Goal: Task Accomplishment & Management: Complete application form

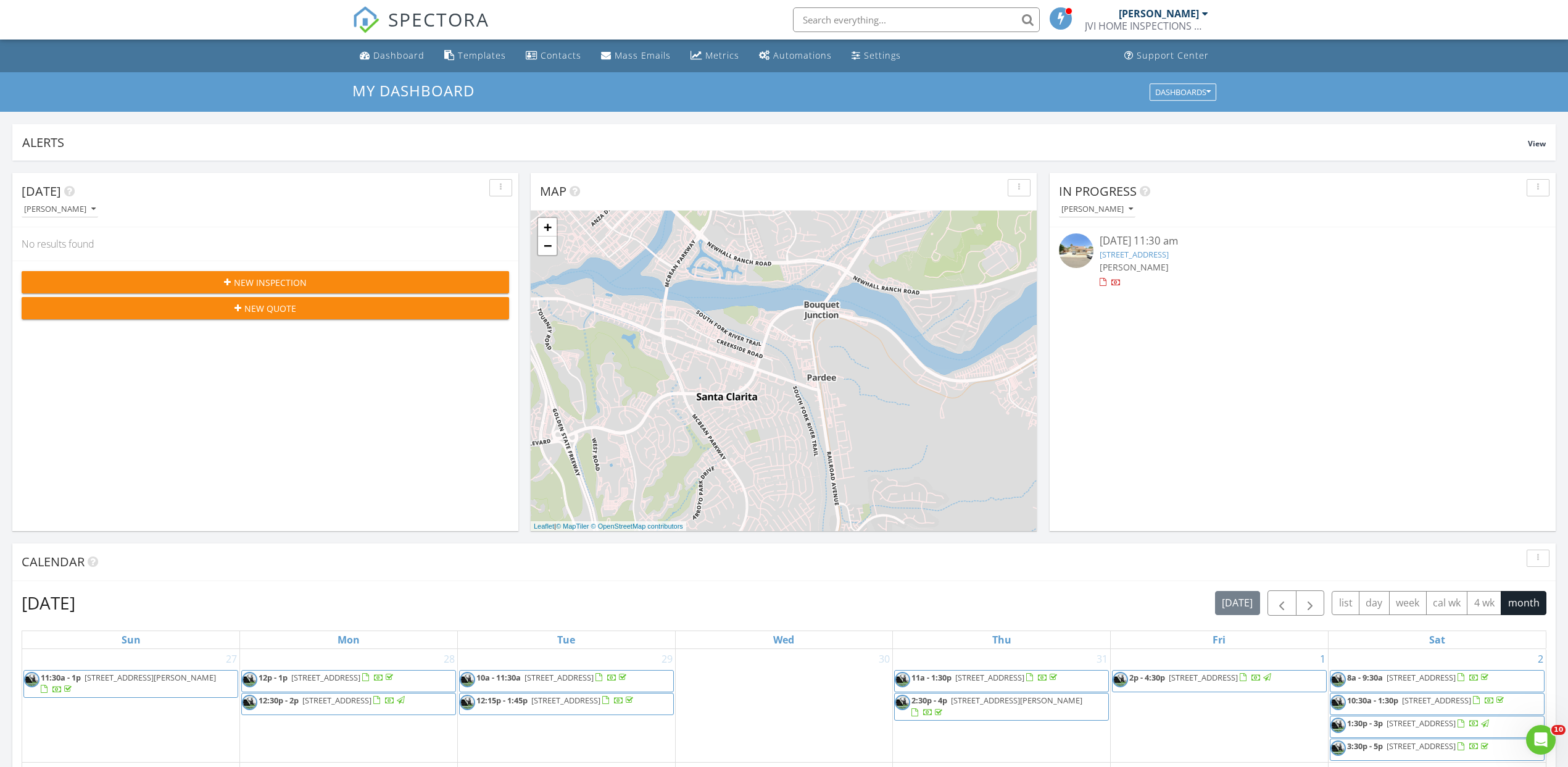
click at [1207, 13] on link "Johnny Villalobos JVI HOME INSPECTIONS & RETROFIT" at bounding box center [1149, 20] width 127 height 40
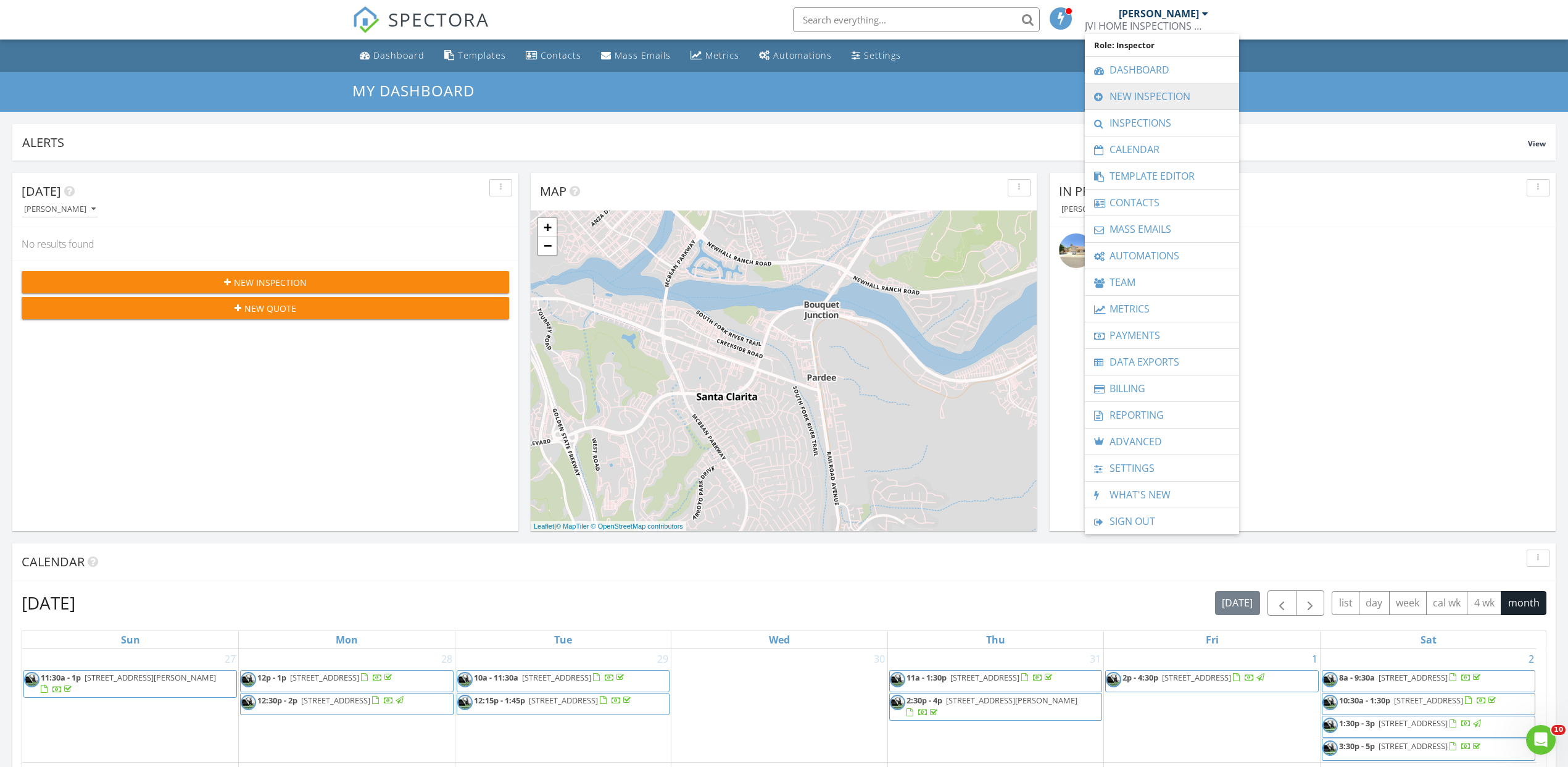
click at [1122, 98] on link "New Inspection" at bounding box center [1161, 96] width 142 height 26
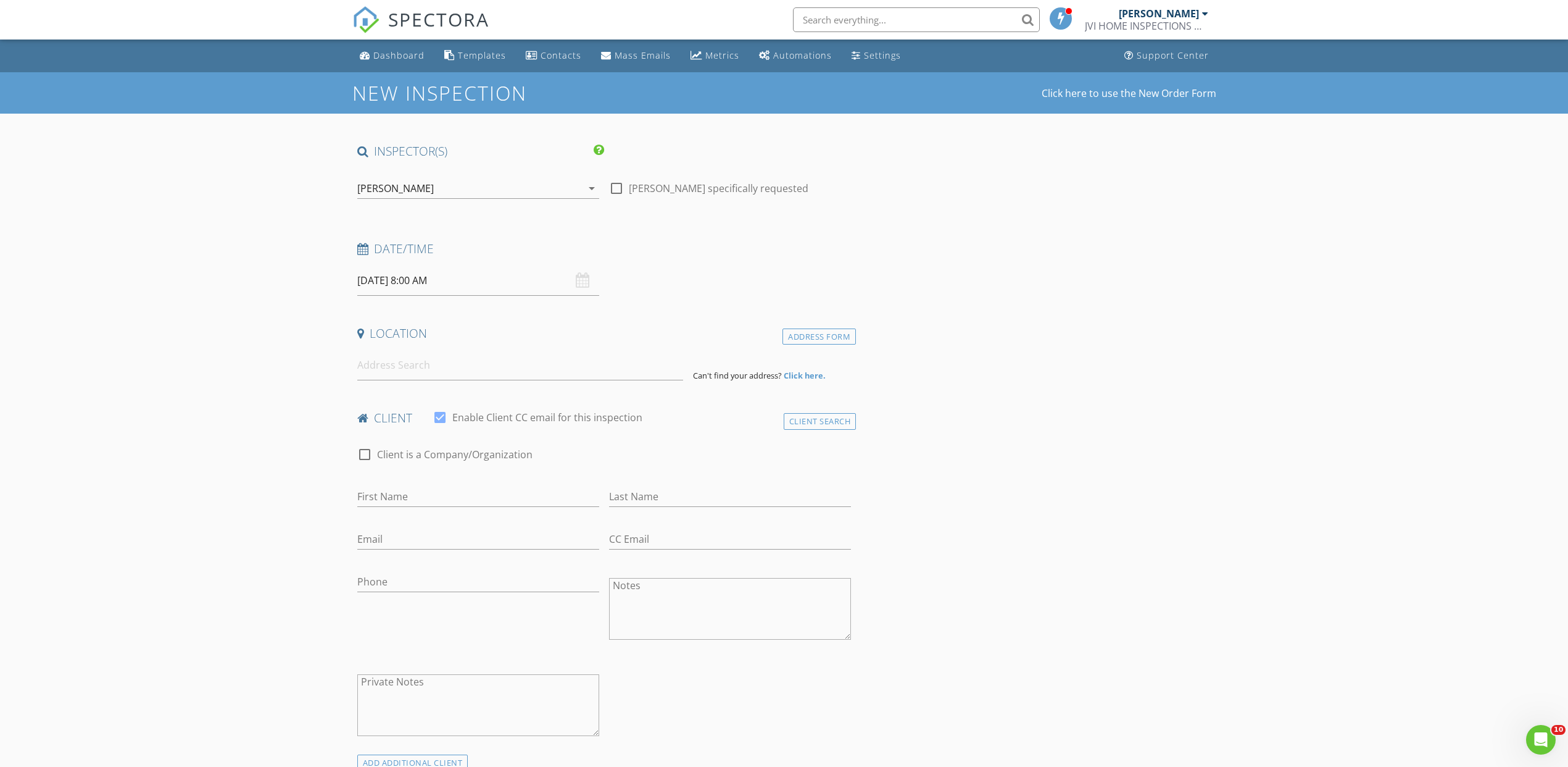
click at [396, 276] on input "08/28/2025 8:00 AM" at bounding box center [478, 281] width 242 height 30
type input "08/27/2025 8:00 AM"
type input "09"
type input "08/27/2025 9:00 AM"
click at [429, 482] on span at bounding box center [429, 485] width 9 height 13
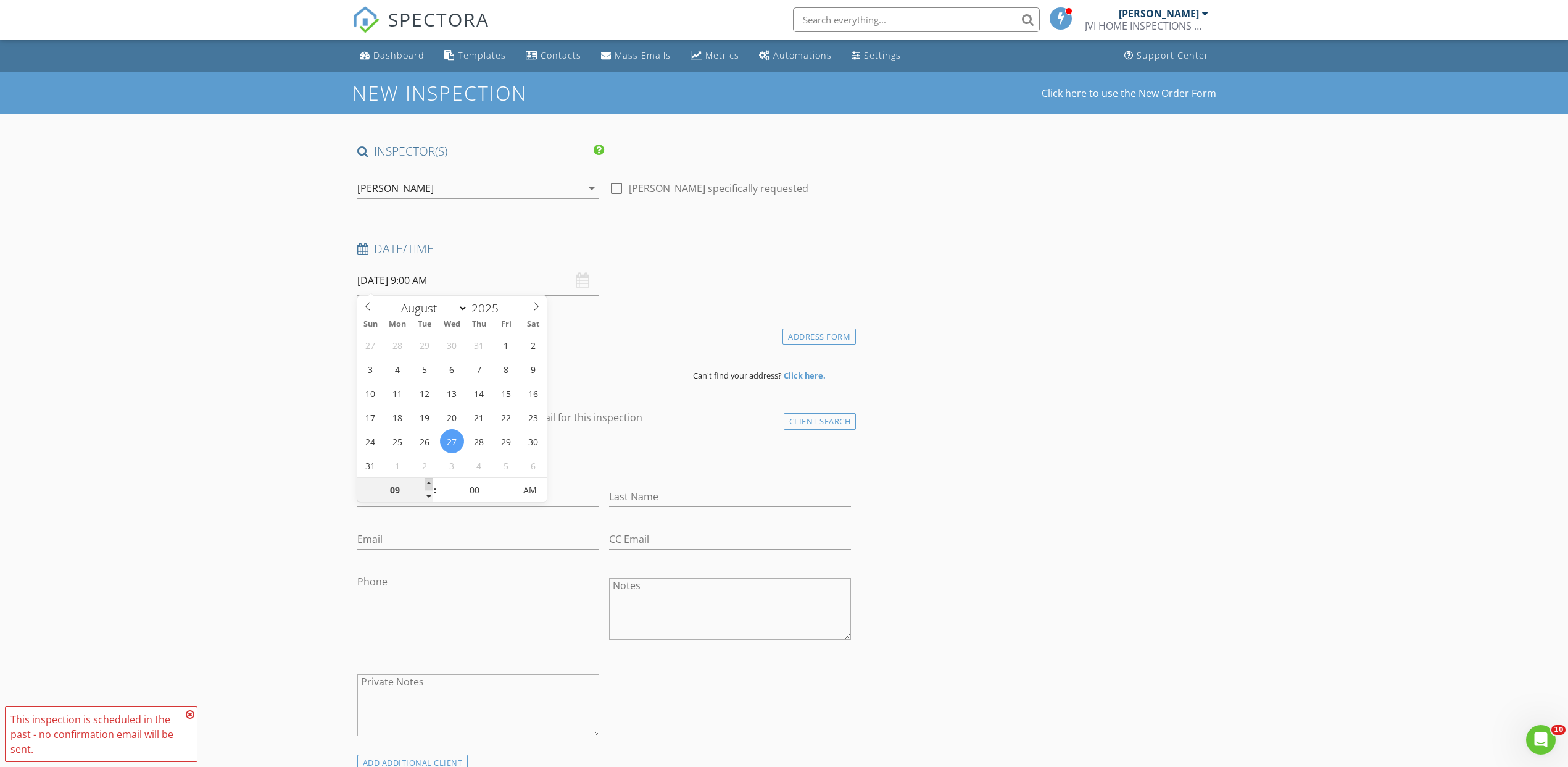
type input "10"
type input "[DATE] 10:00 AM"
click at [429, 482] on span at bounding box center [429, 485] width 9 height 13
click at [703, 271] on div "Date/Time 08/27/2025 10:00 AM" at bounding box center [605, 268] width 504 height 55
click at [451, 365] on input at bounding box center [520, 365] width 326 height 30
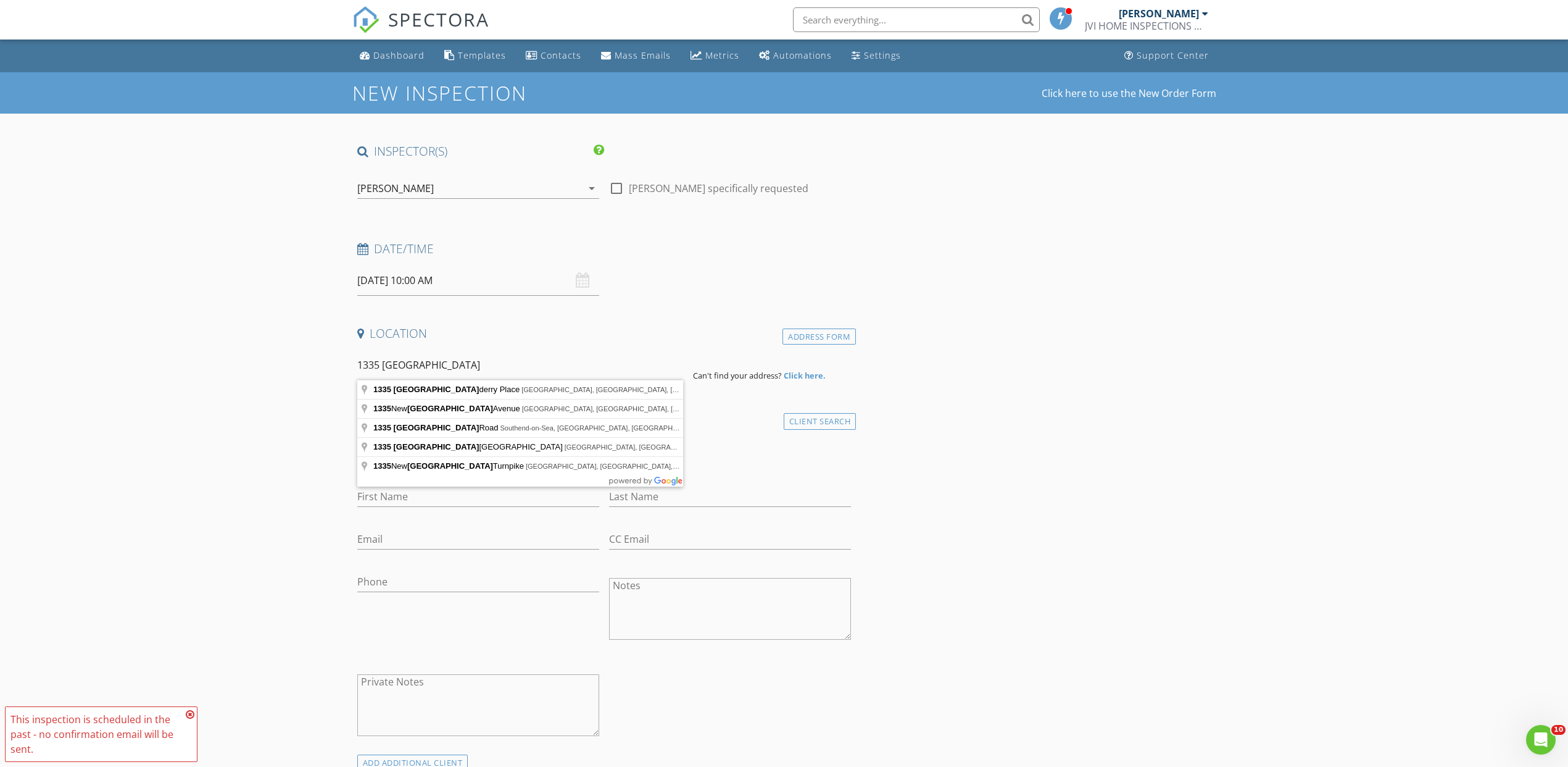
type input "1335 Londonderry Place, Los Angeles, CA, USA"
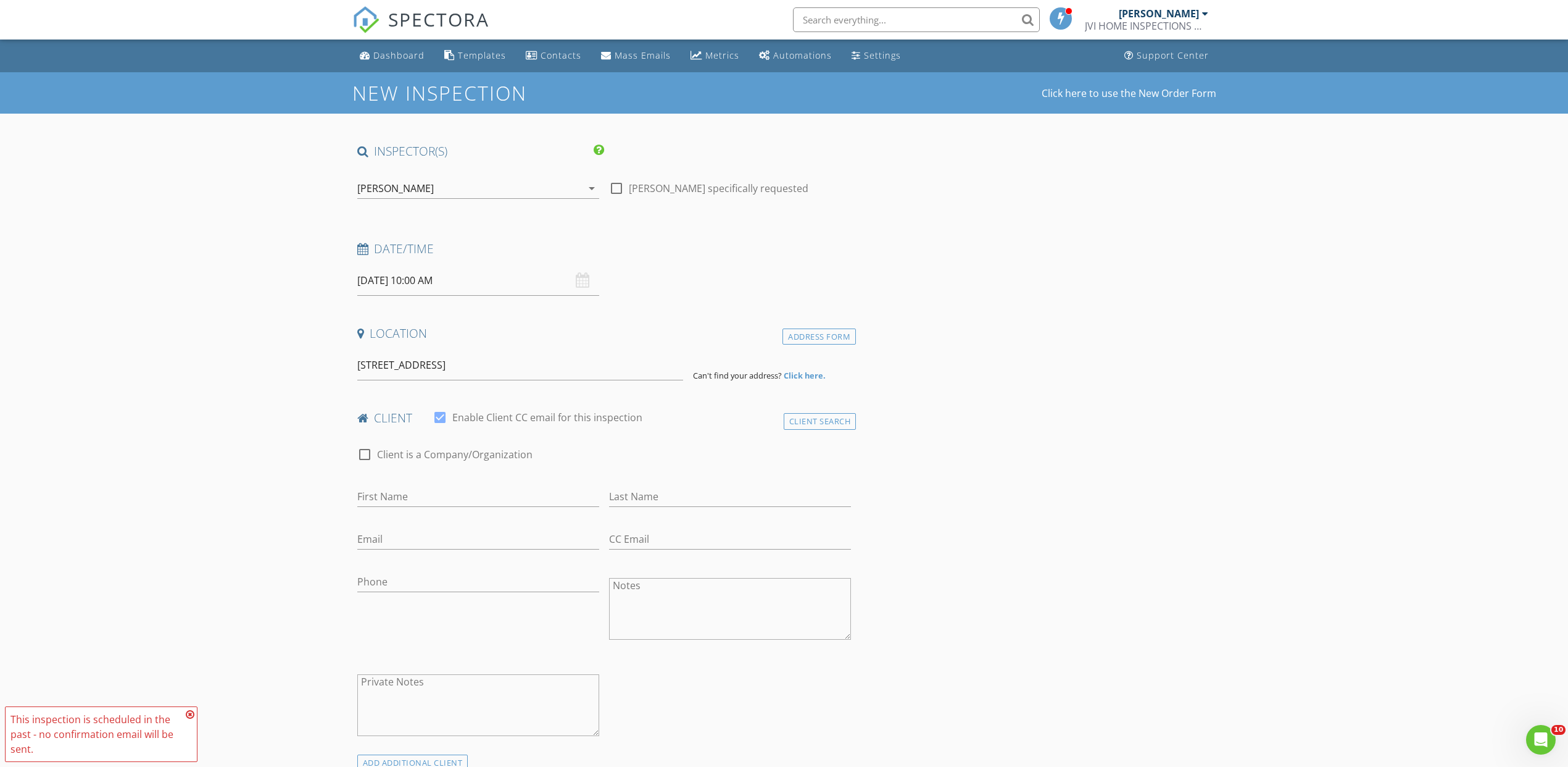
drag, startPoint x: 451, startPoint y: 365, endPoint x: 459, endPoint y: 387, distance: 23.4
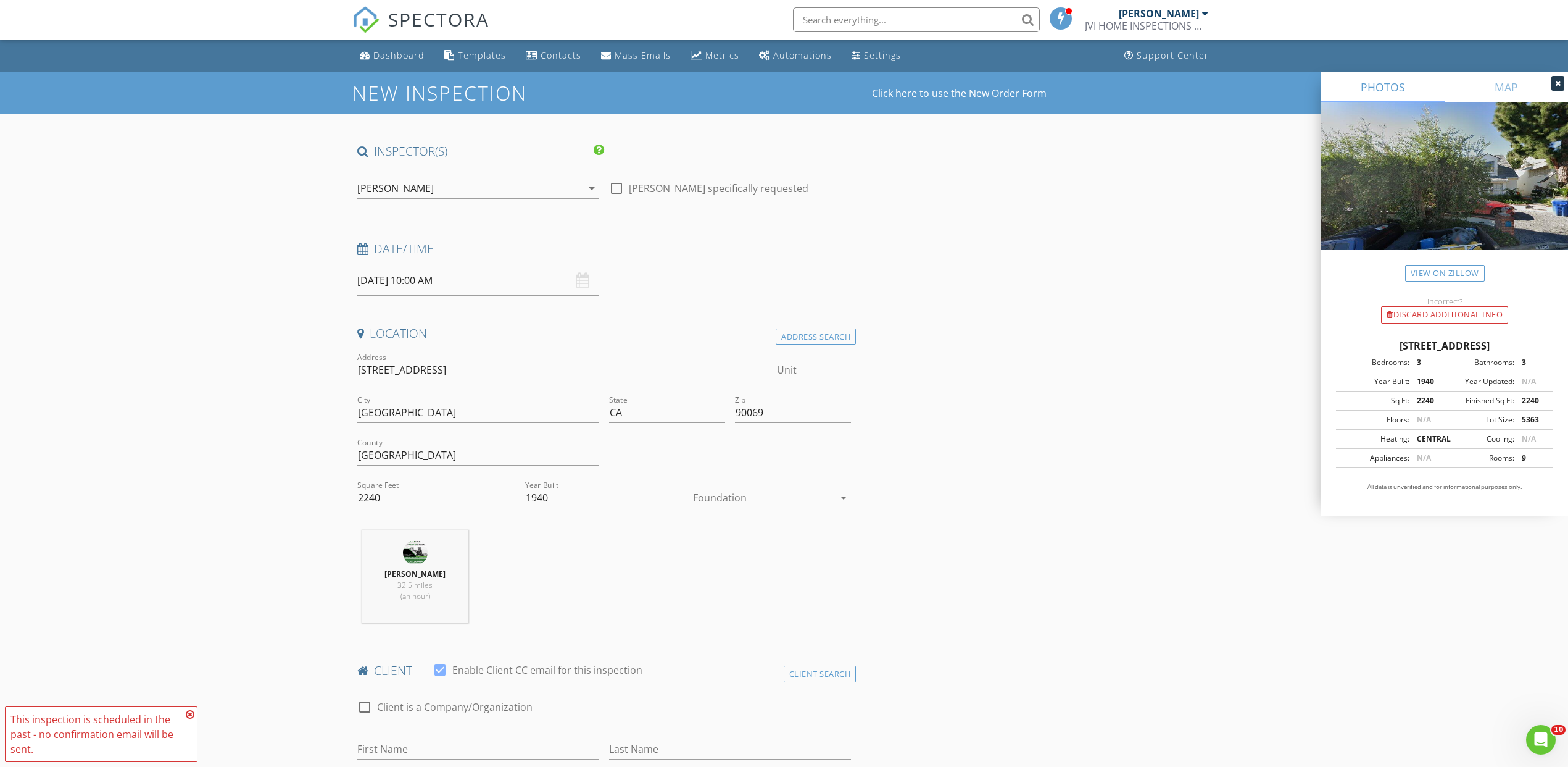
click at [739, 497] on div at bounding box center [763, 497] width 140 height 20
click at [718, 587] on div "Crawlspace" at bounding box center [772, 590] width 138 height 15
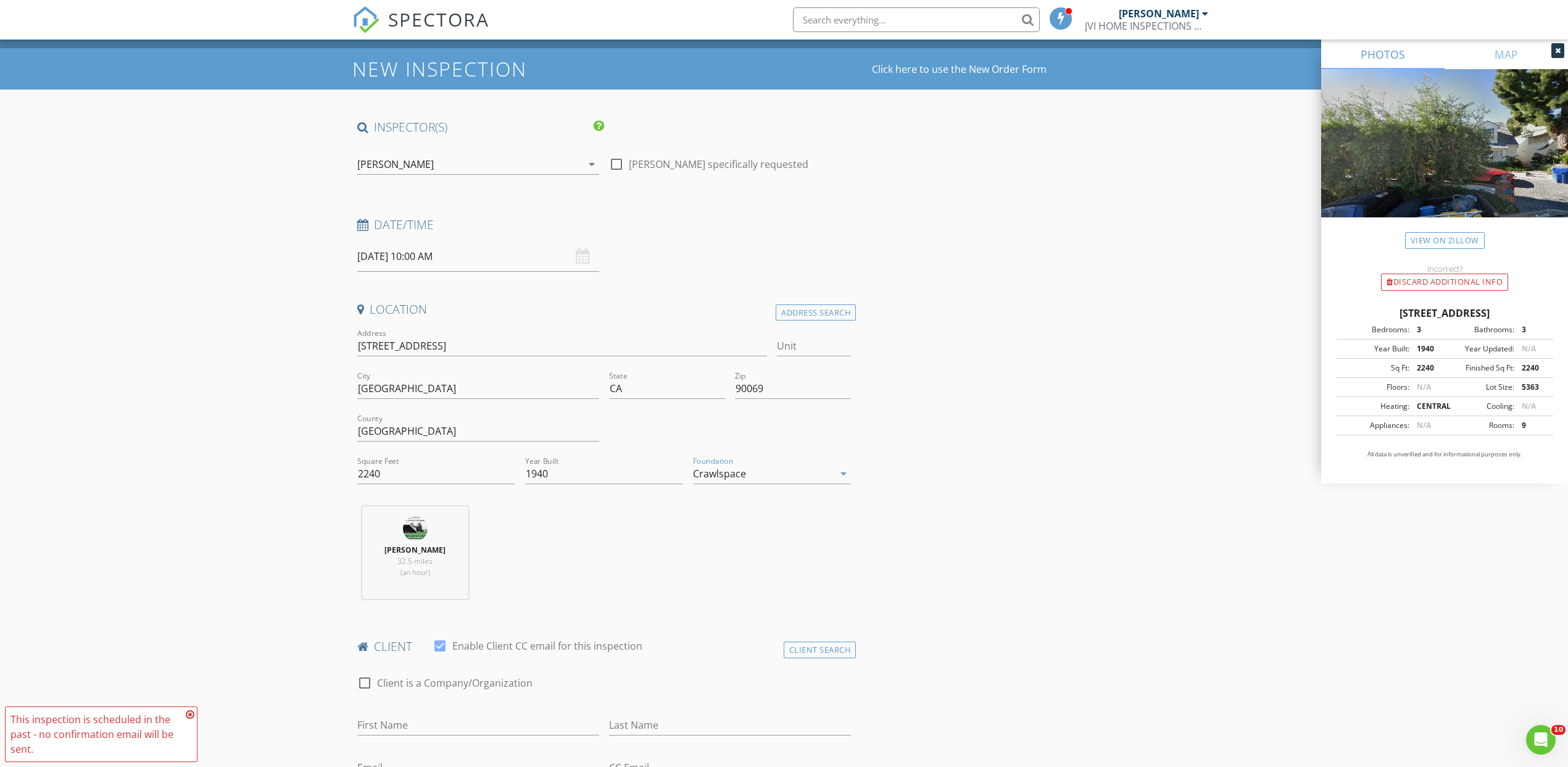
scroll to position [82, 0]
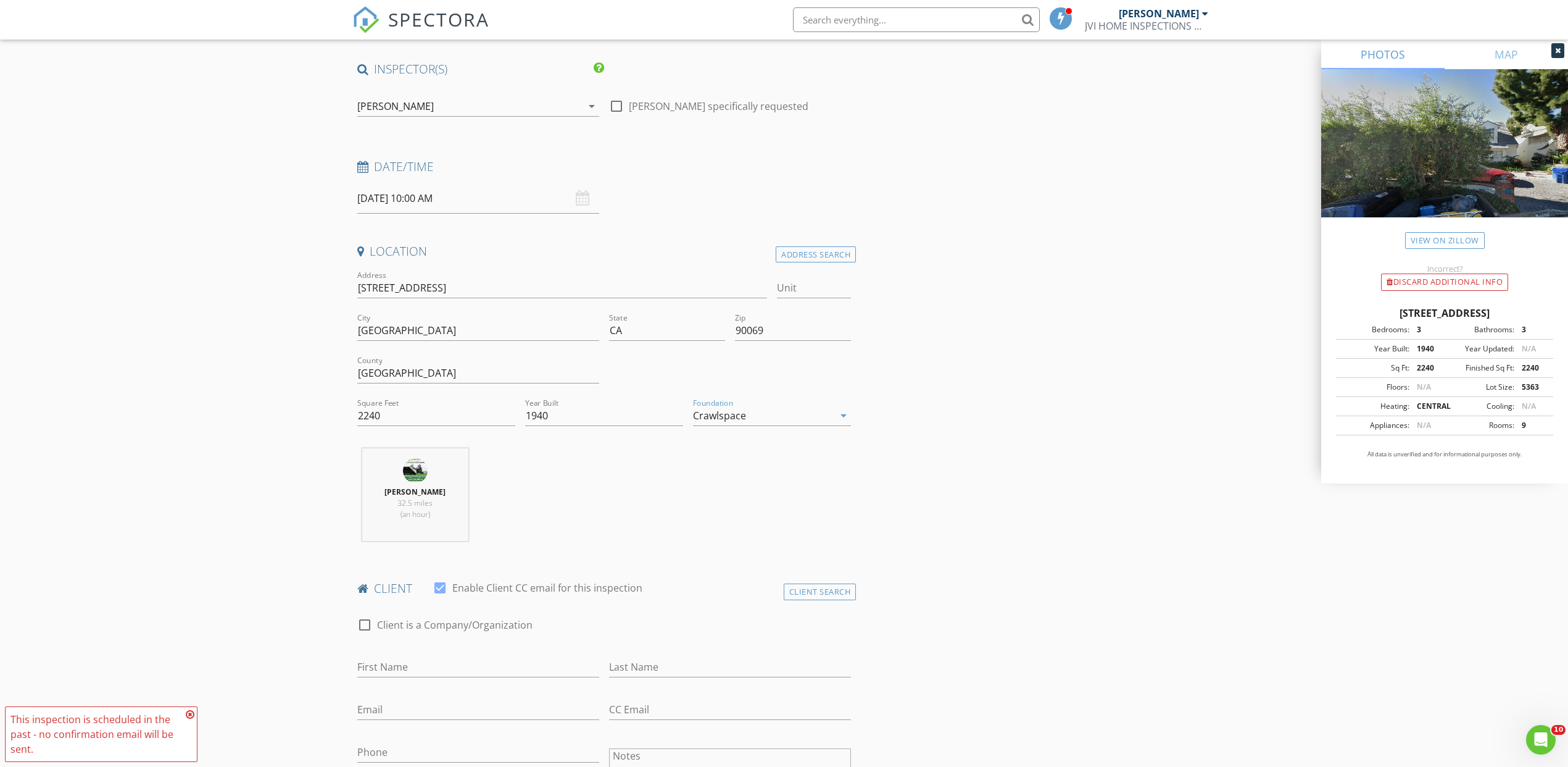
click at [736, 421] on div "Crawlspace" at bounding box center [763, 415] width 140 height 20
click at [732, 442] on div "Basement" at bounding box center [772, 449] width 138 height 15
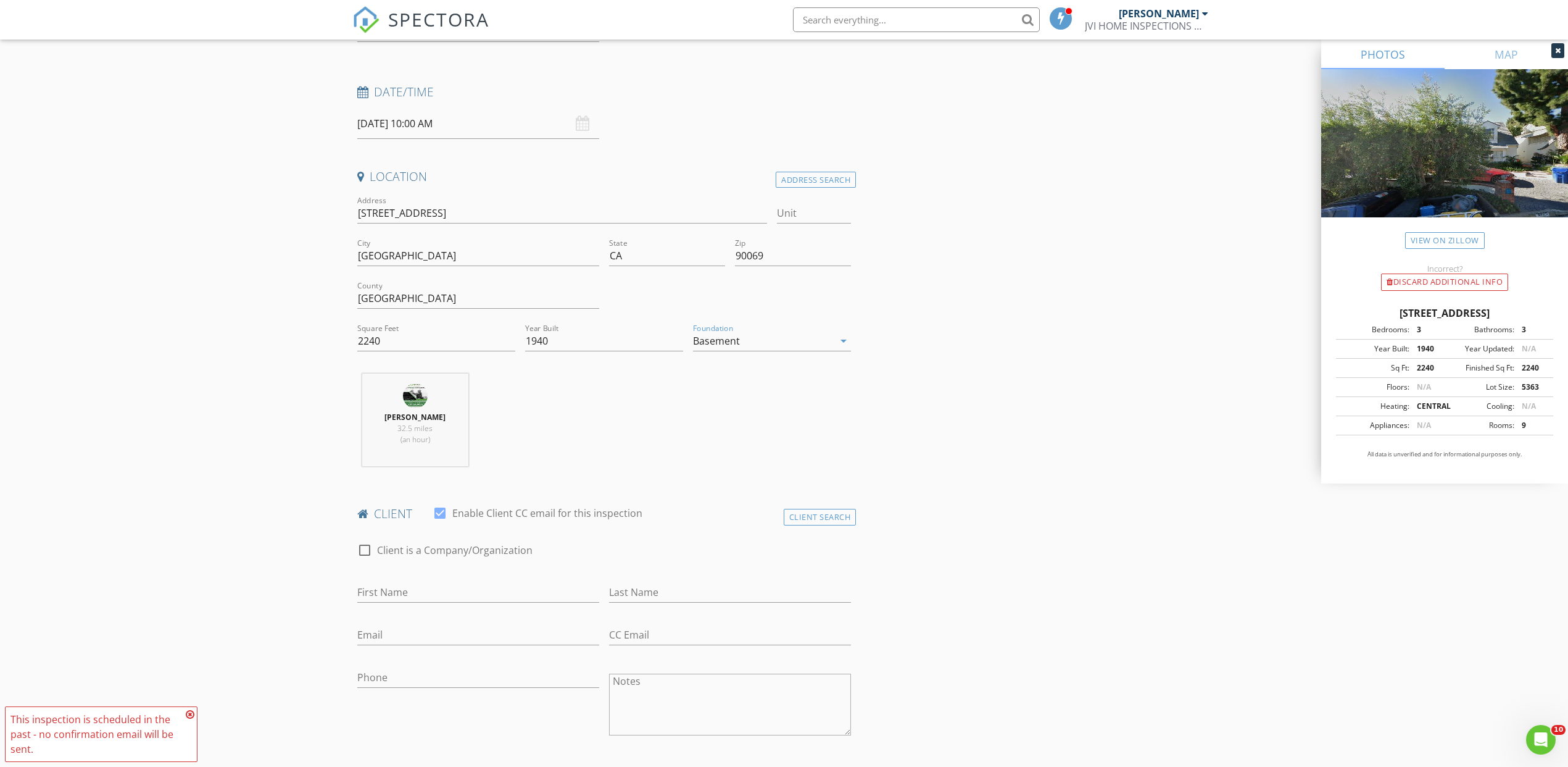
scroll to position [204, 0]
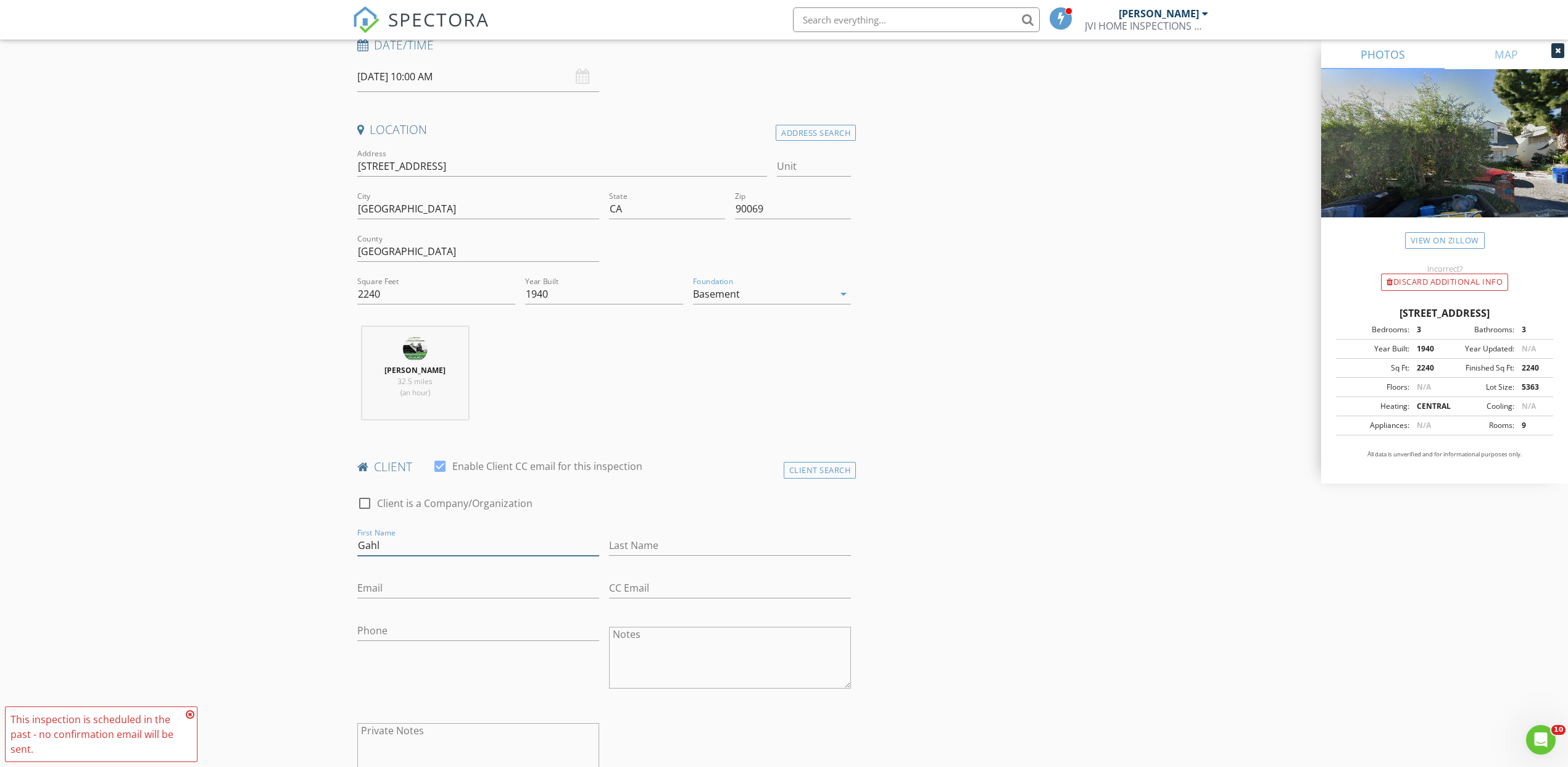
type input "Gahl"
type input "[PERSON_NAME]"
type input "[EMAIL_ADDRESS][DOMAIN_NAME]"
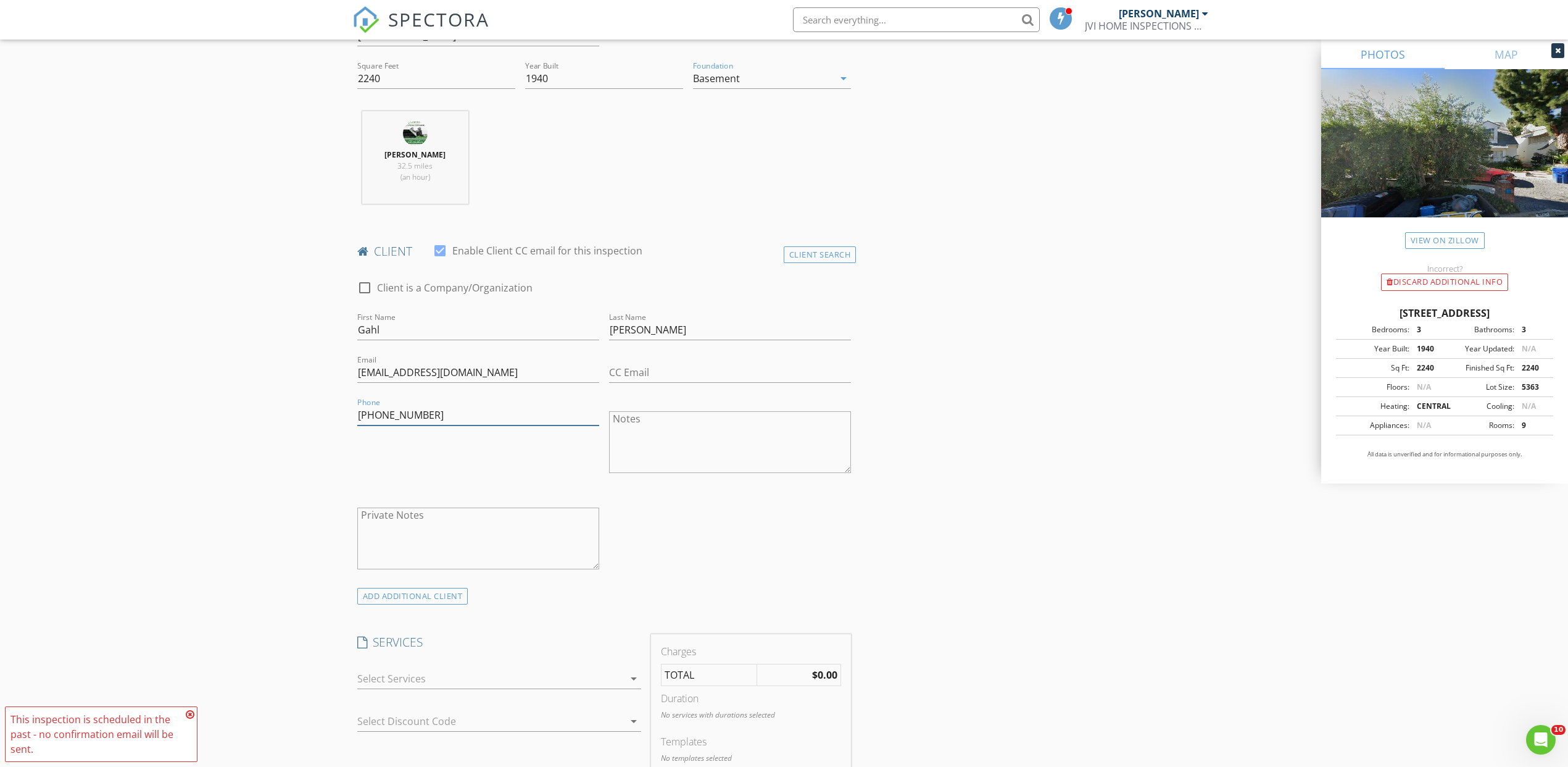
scroll to position [486, 0]
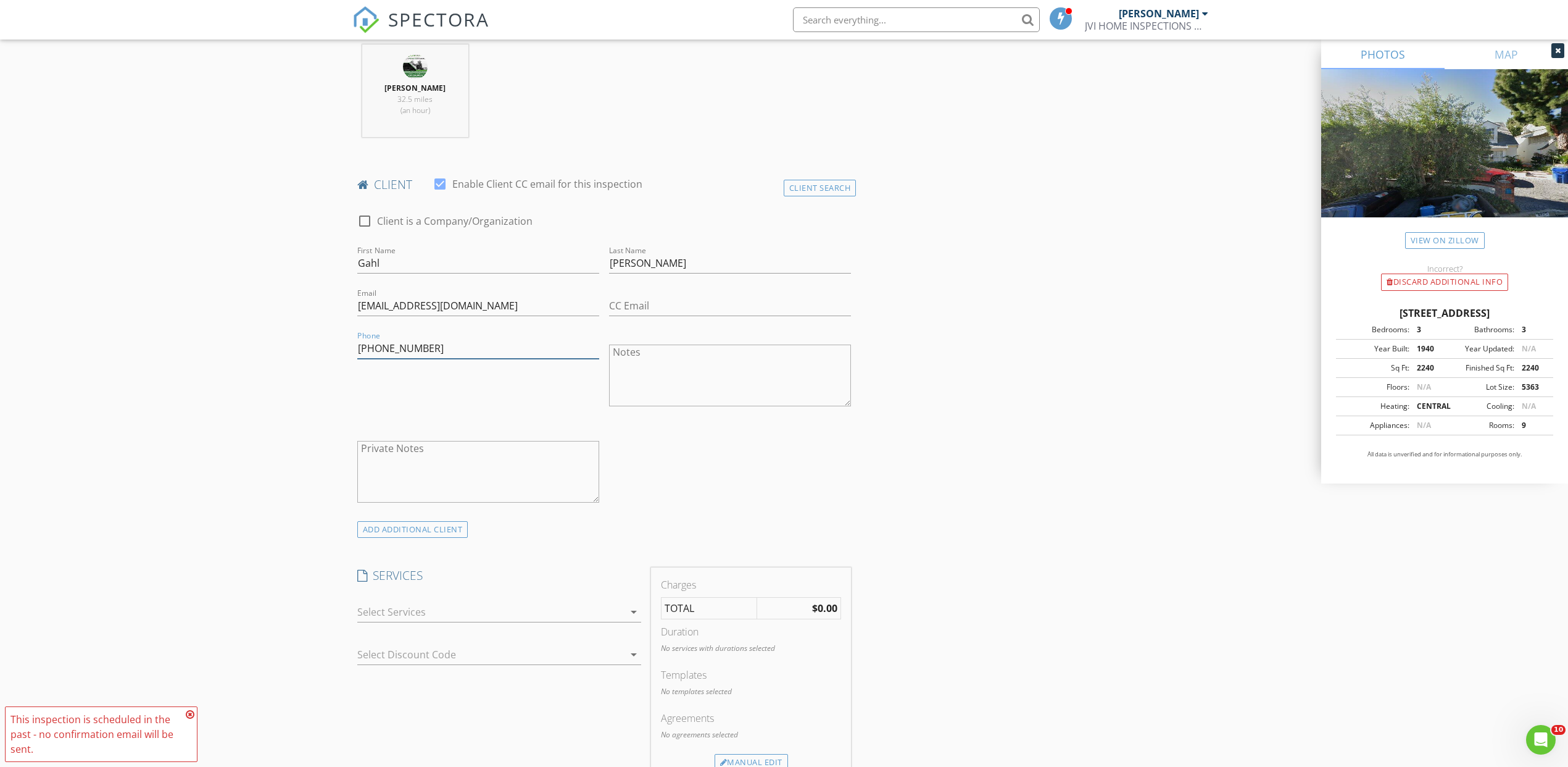
type input "[PHONE_NUMBER]"
click at [503, 615] on div at bounding box center [491, 612] width 266 height 20
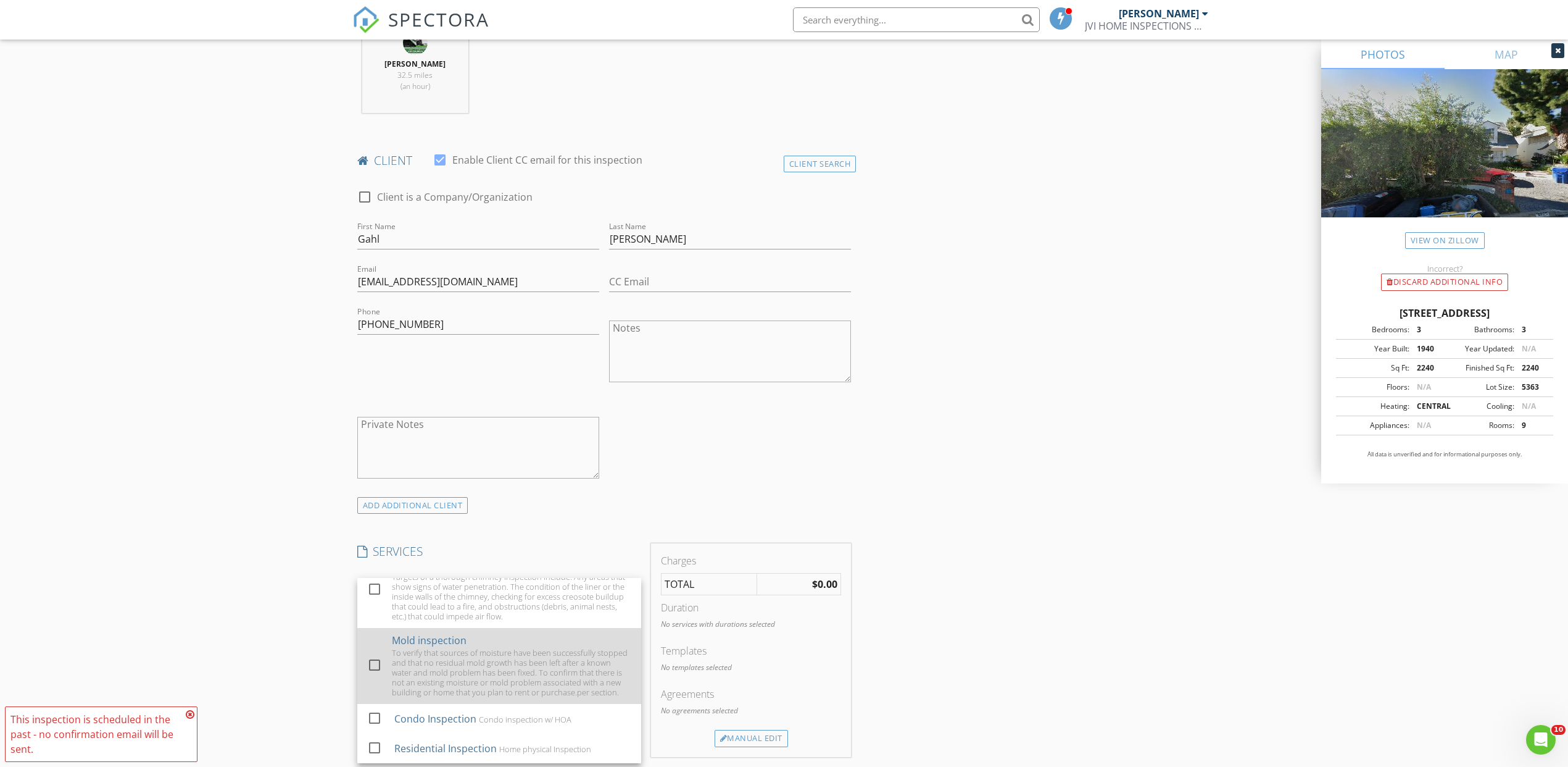
scroll to position [0, 0]
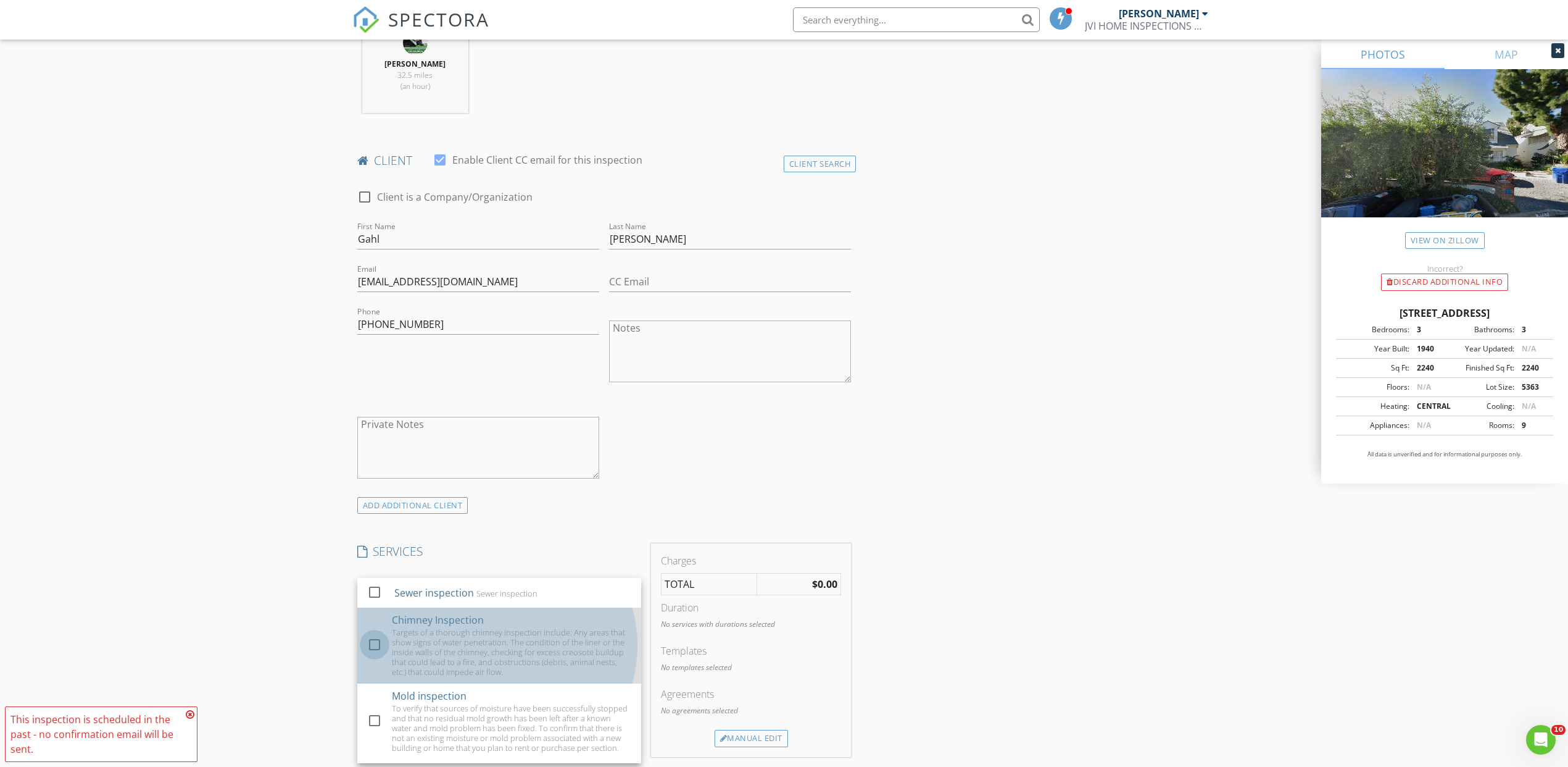
click at [377, 635] on div at bounding box center [374, 644] width 21 height 21
checkbox input "false"
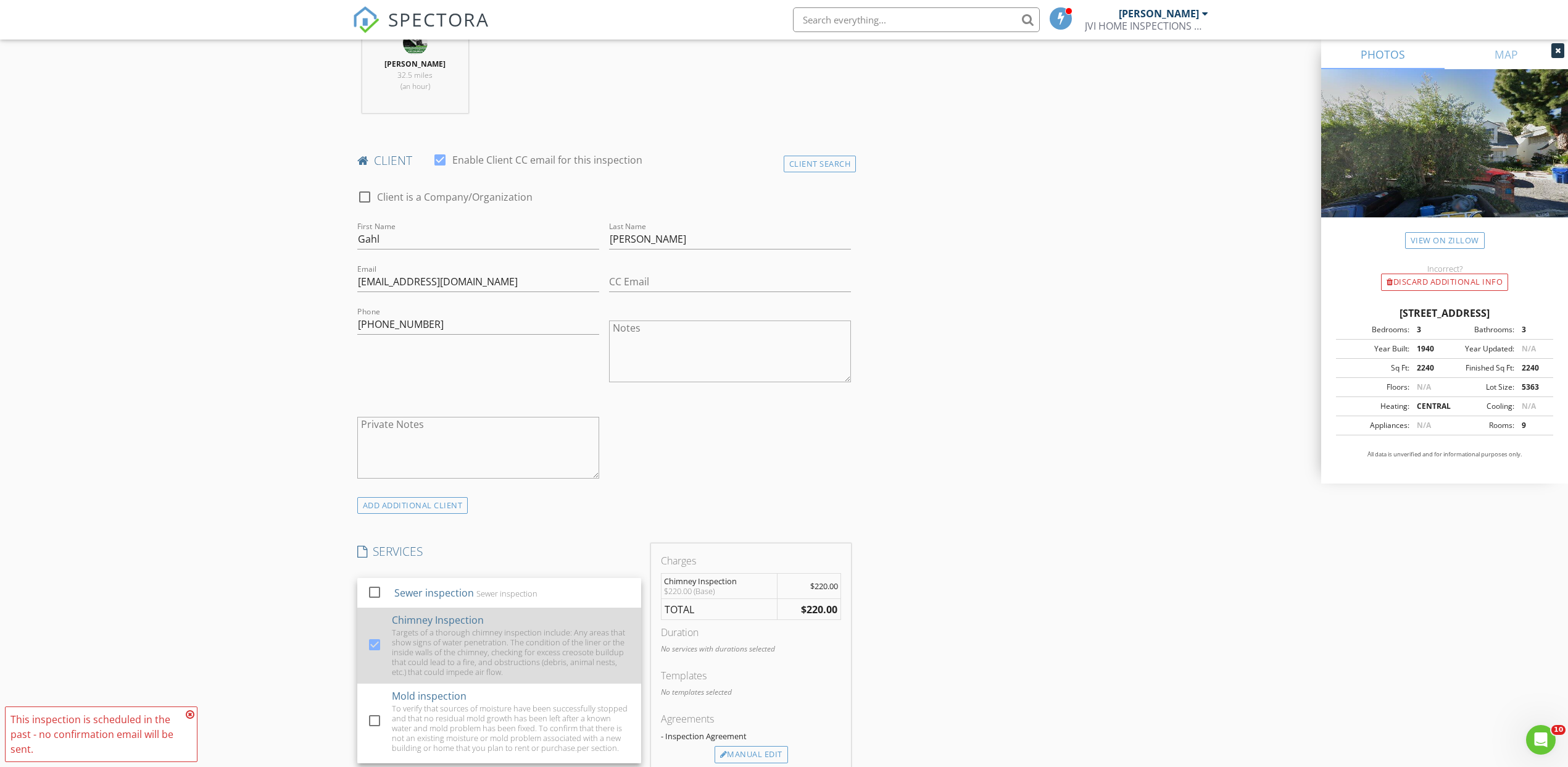
scroll to position [411, 0]
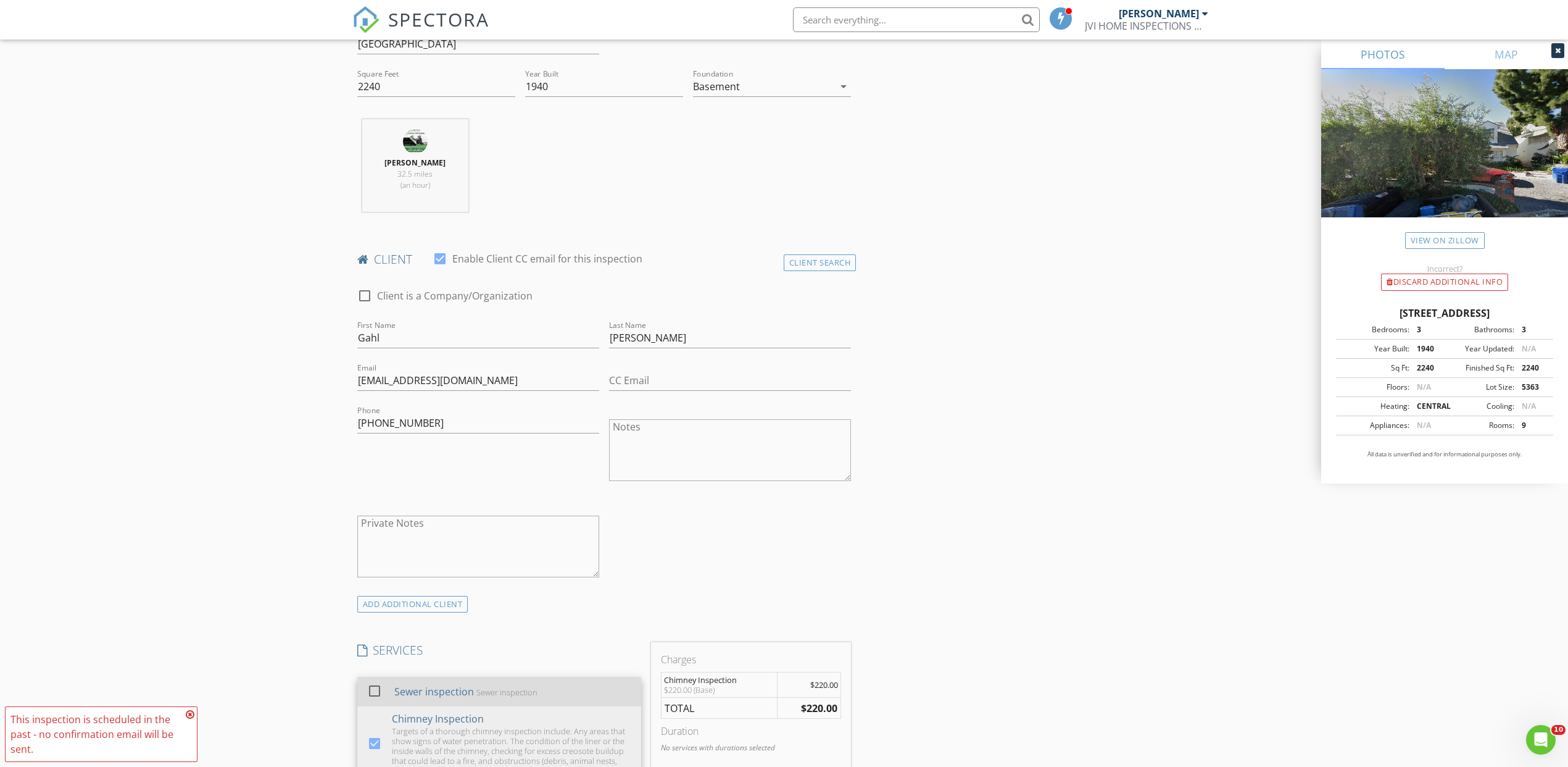
click at [378, 689] on div at bounding box center [374, 691] width 21 height 21
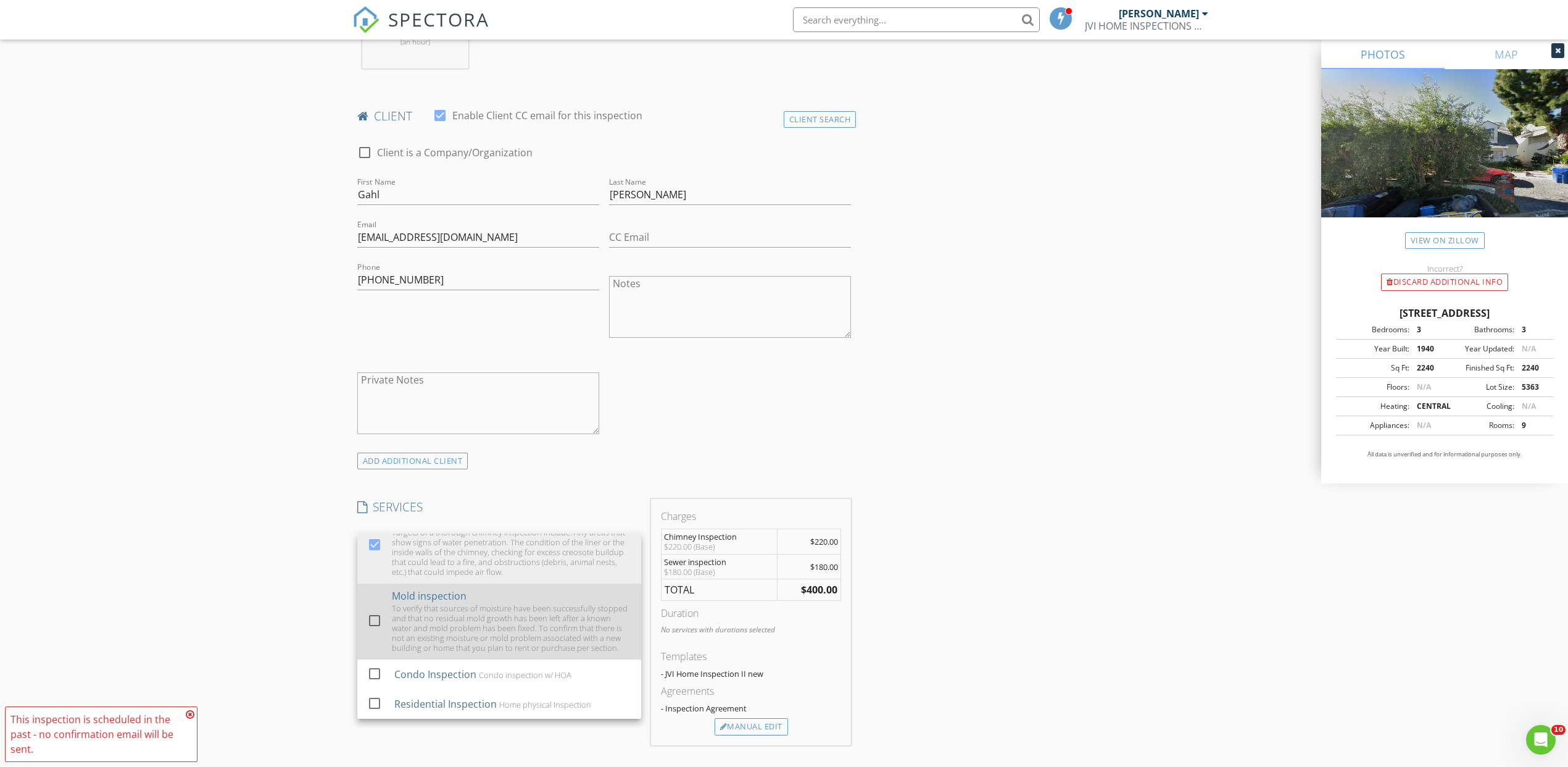
scroll to position [603, 0]
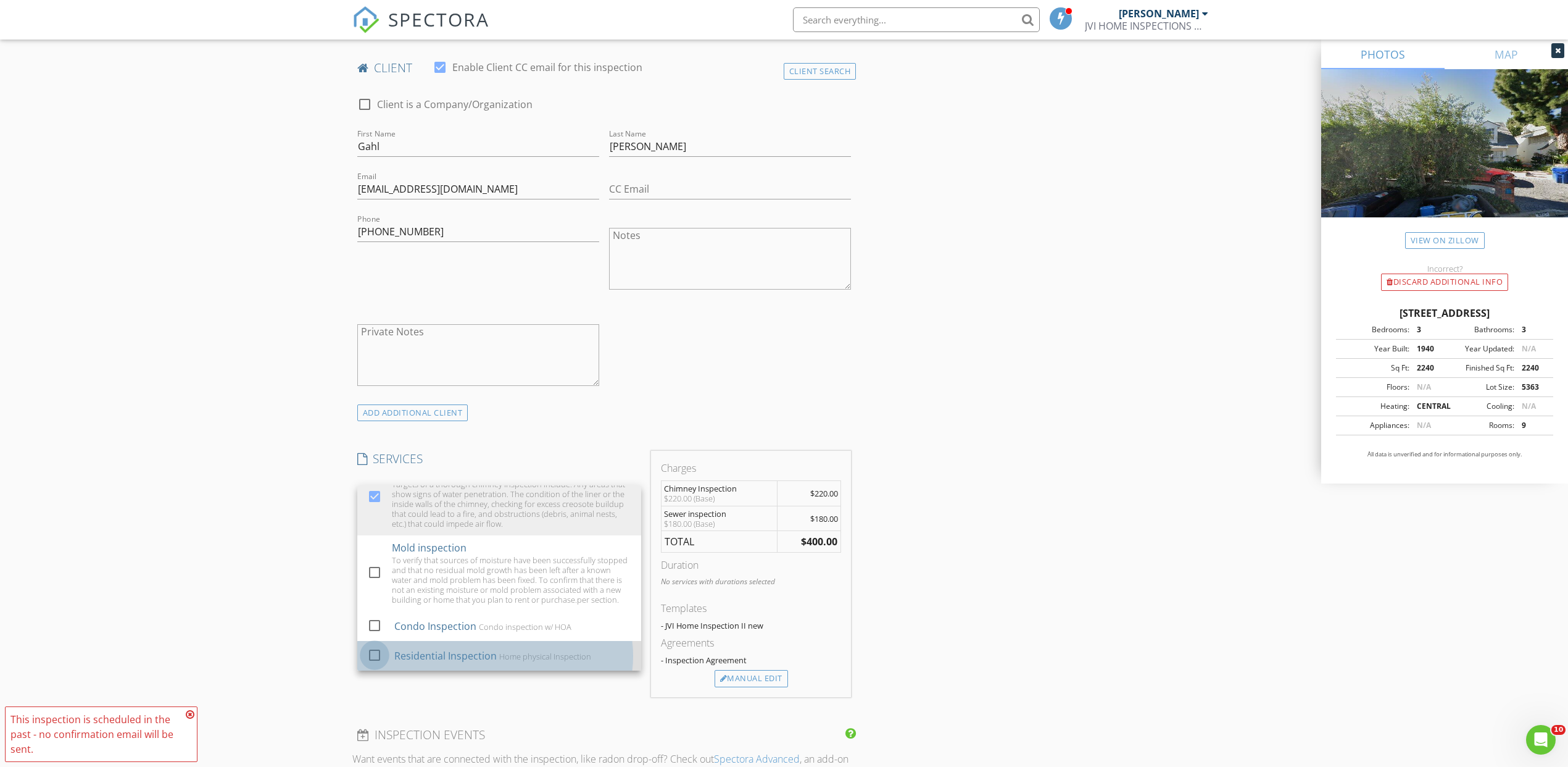
click at [381, 654] on div at bounding box center [374, 655] width 21 height 21
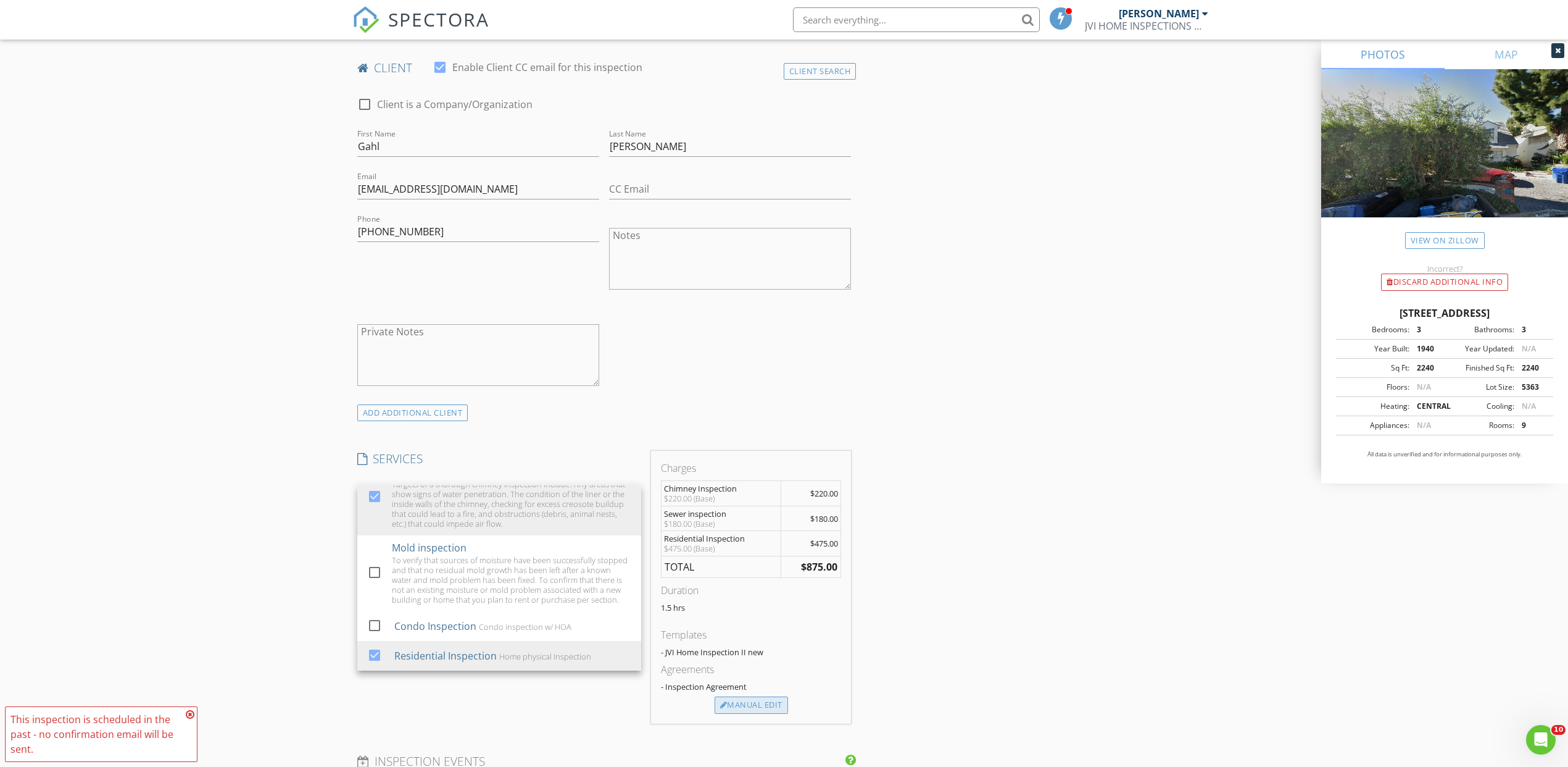
click at [754, 701] on div "Manual Edit" at bounding box center [751, 705] width 74 height 17
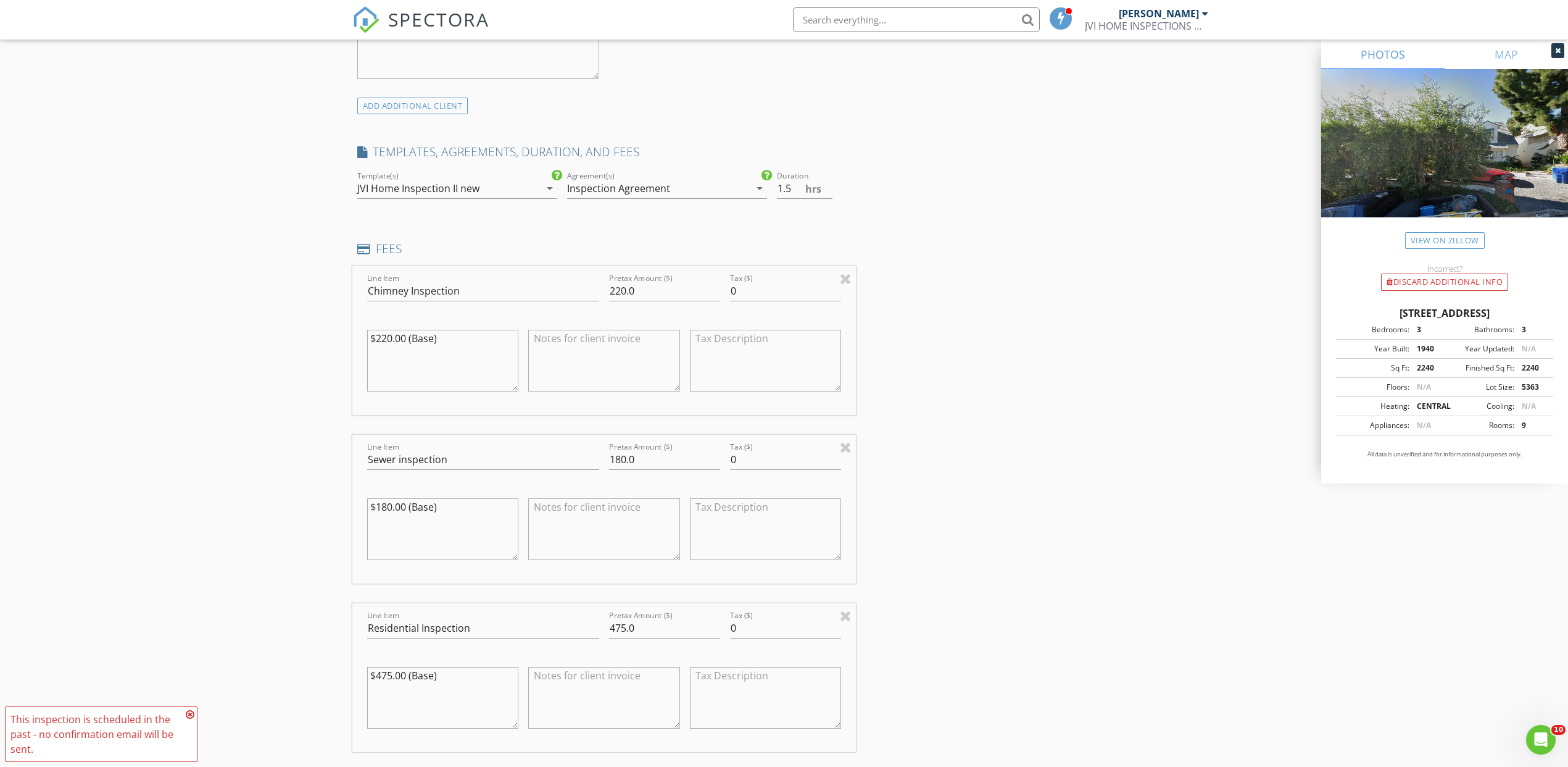
scroll to position [975, 0]
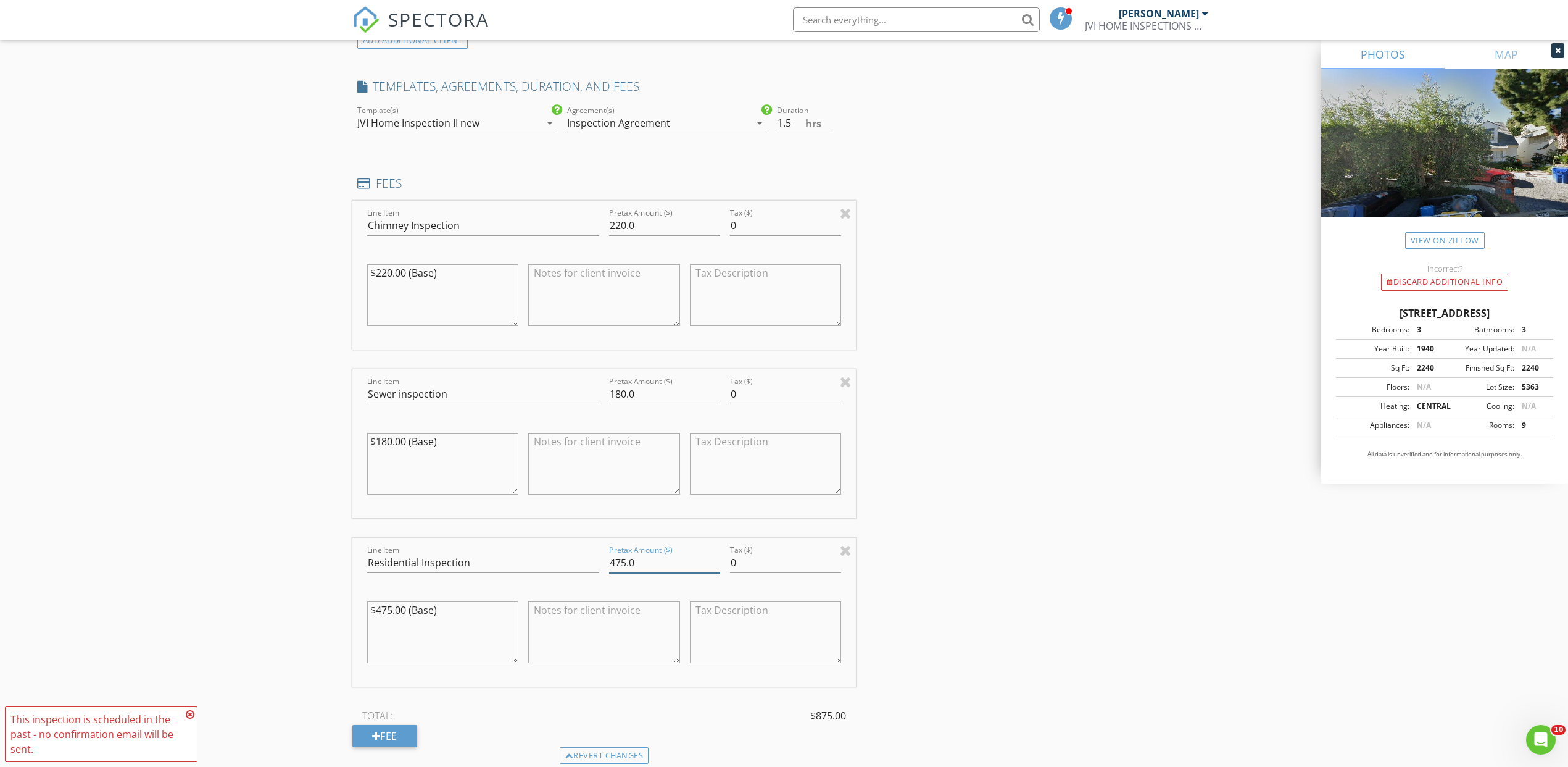
drag, startPoint x: 637, startPoint y: 559, endPoint x: 607, endPoint y: 561, distance: 30.1
click at [607, 561] on div "Pretax Amount ($) 475.0" at bounding box center [664, 564] width 121 height 43
type input "695"
click at [390, 737] on div "Fee" at bounding box center [385, 736] width 65 height 22
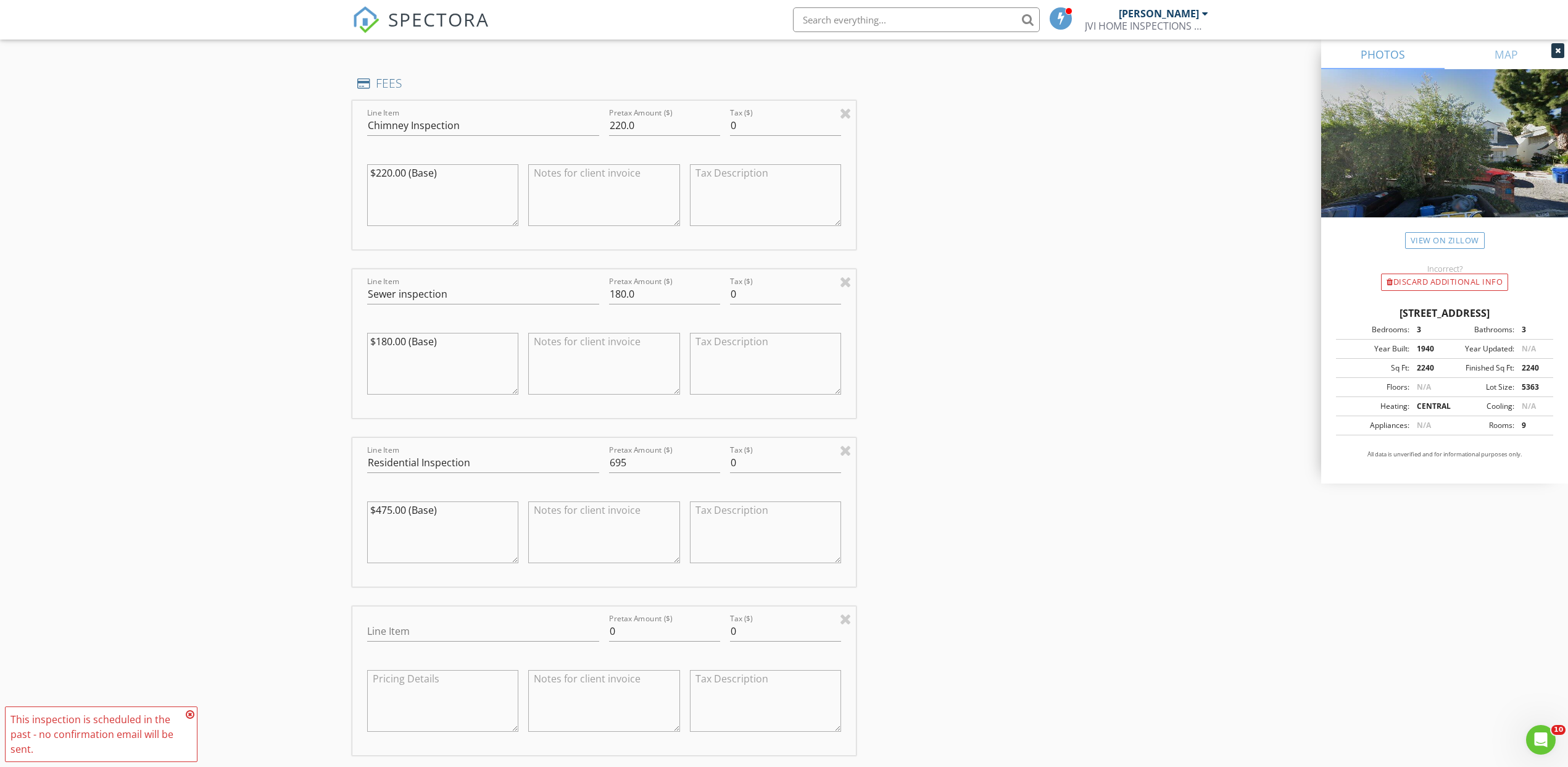
scroll to position [1170, 0]
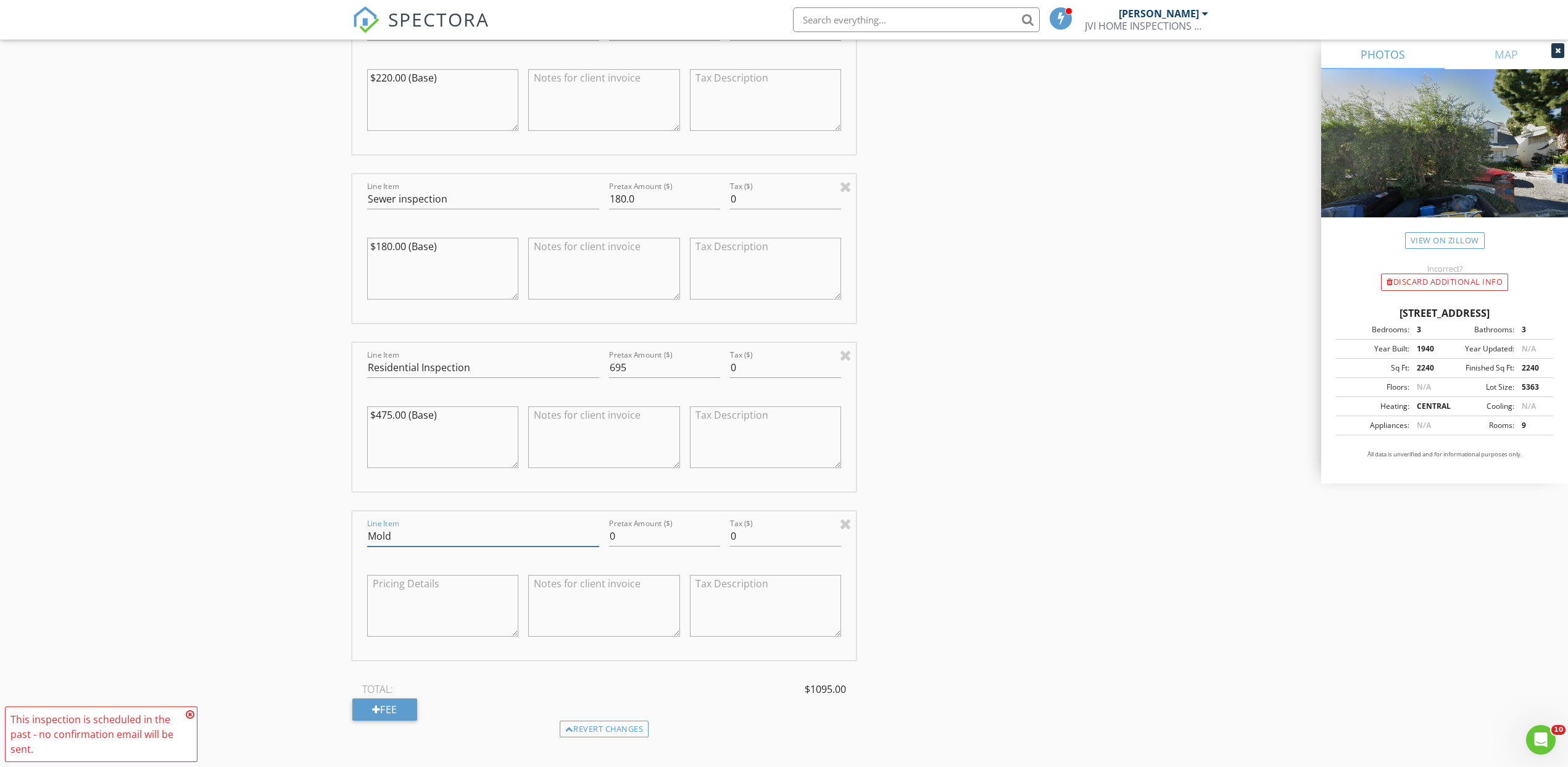
type input "Mold"
drag, startPoint x: 626, startPoint y: 534, endPoint x: 609, endPoint y: 531, distance: 17.3
click at [609, 531] on div "Pretax Amount ($) 0" at bounding box center [664, 538] width 121 height 43
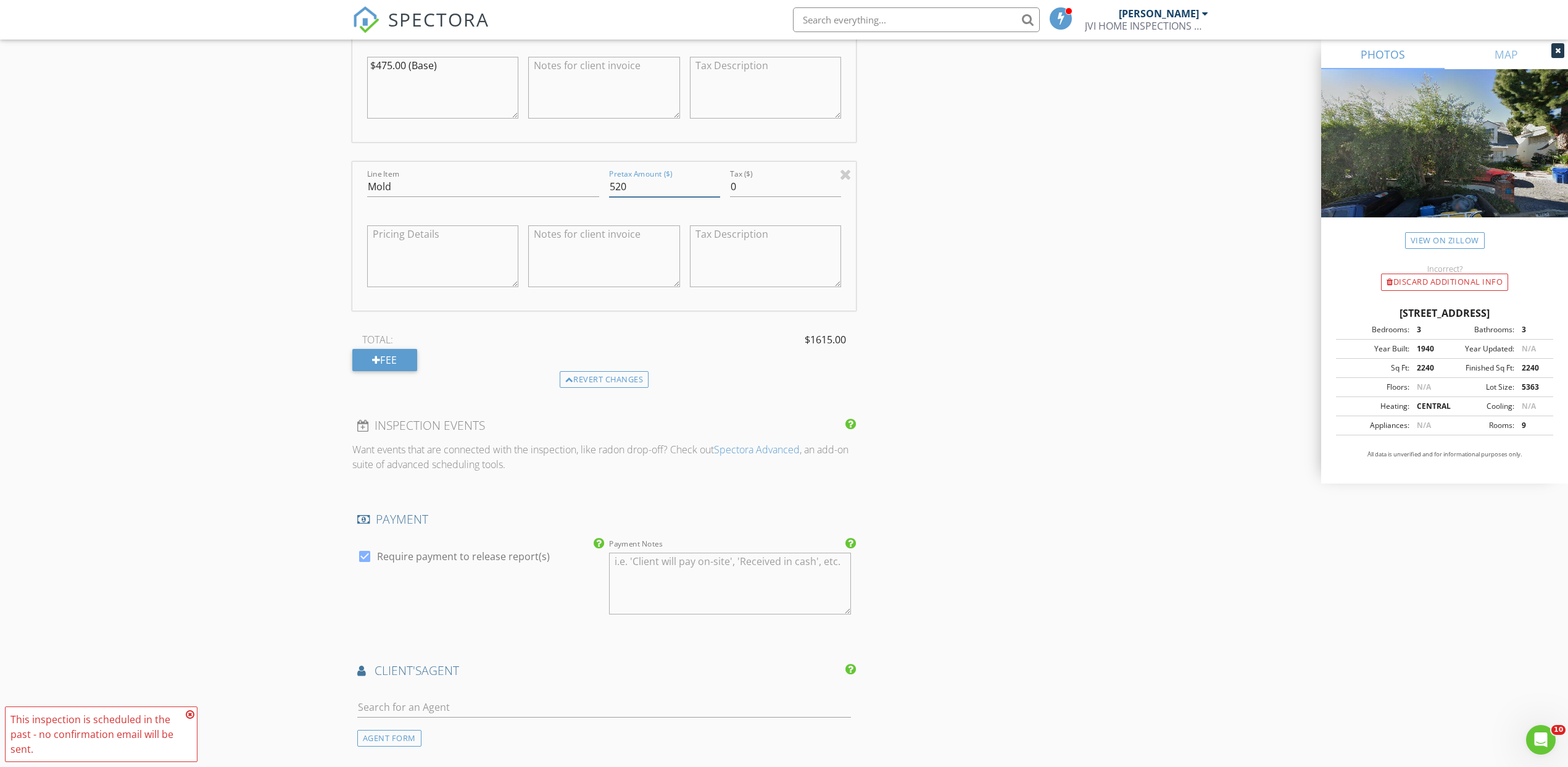
scroll to position [1495, 0]
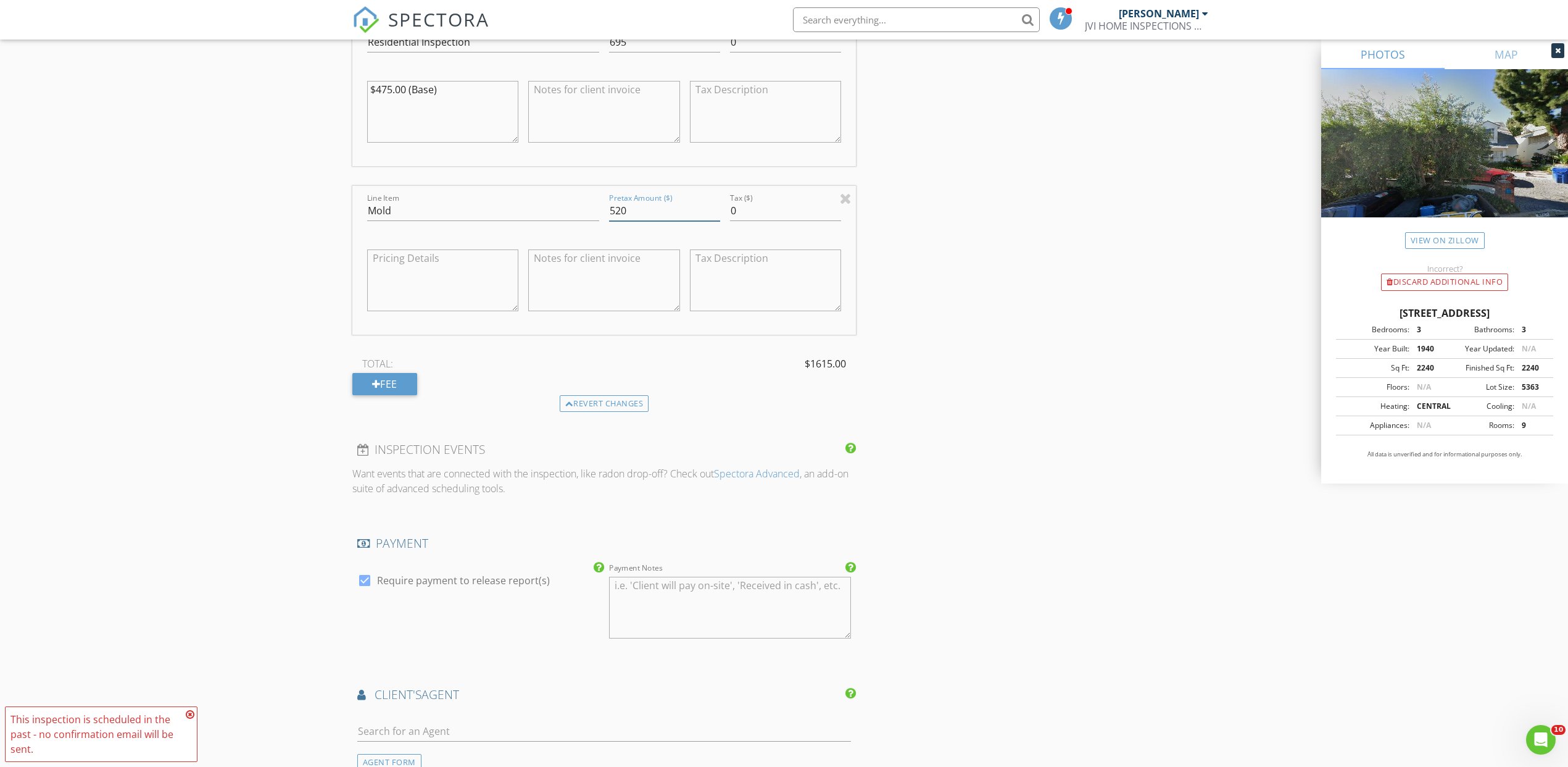
type input "520"
click at [380, 266] on textarea at bounding box center [443, 280] width 152 height 62
type textarea "4"
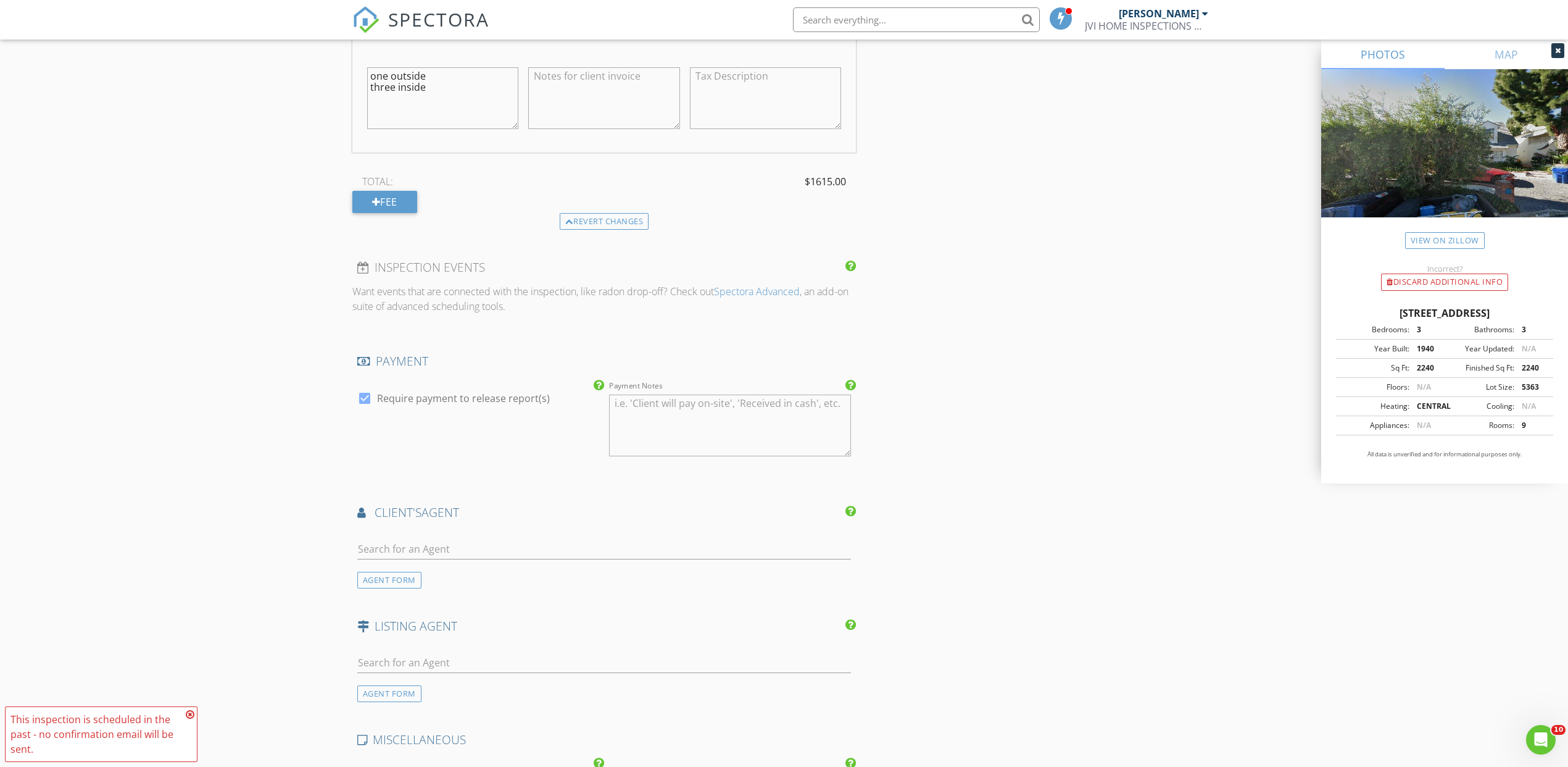
scroll to position [1702, 0]
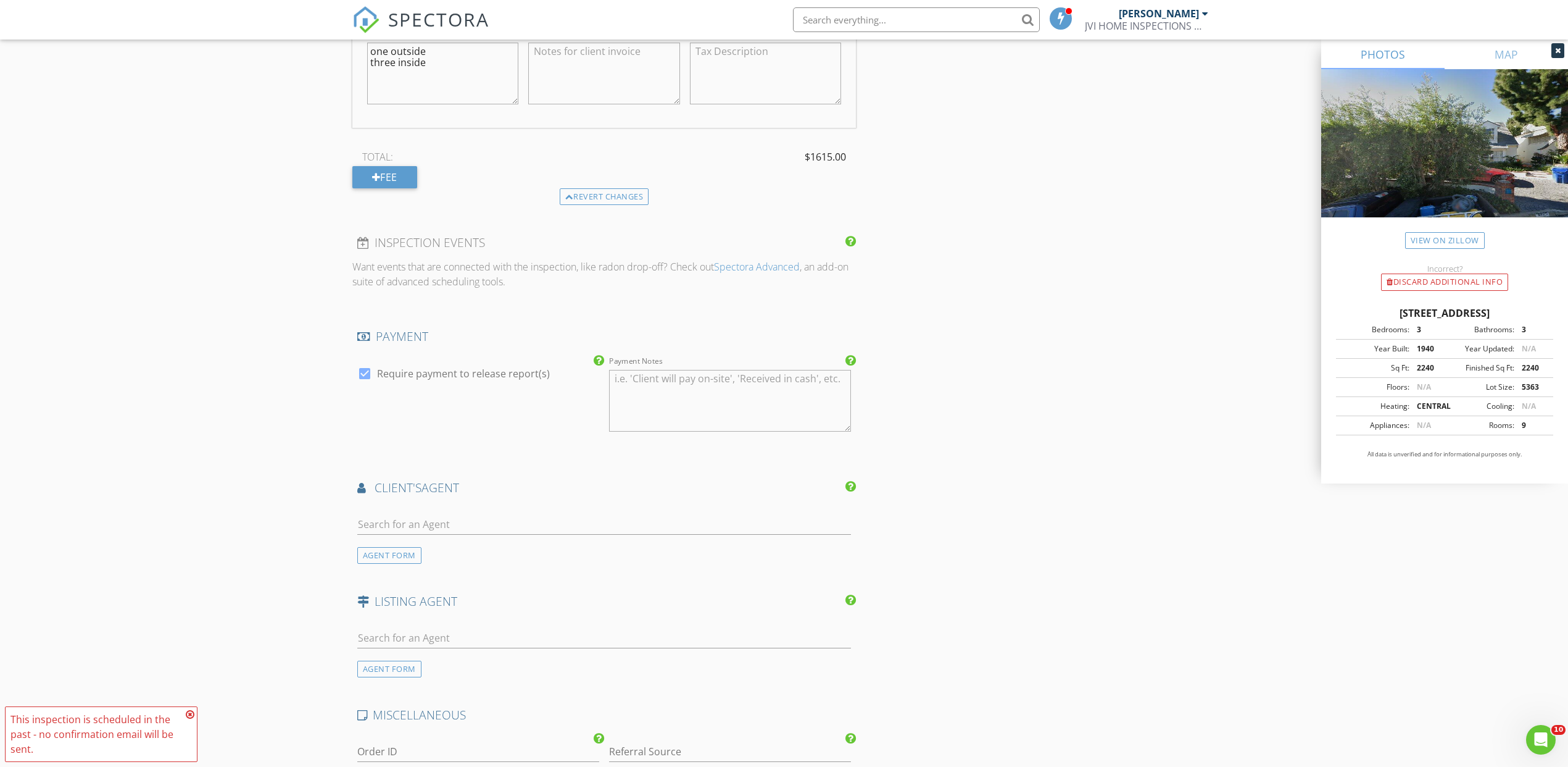
type textarea "one outside three inside"
click at [426, 516] on input "text" at bounding box center [605, 524] width 495 height 21
type input "daf"
click at [414, 546] on div "[PERSON_NAME]" at bounding box center [430, 546] width 77 height 15
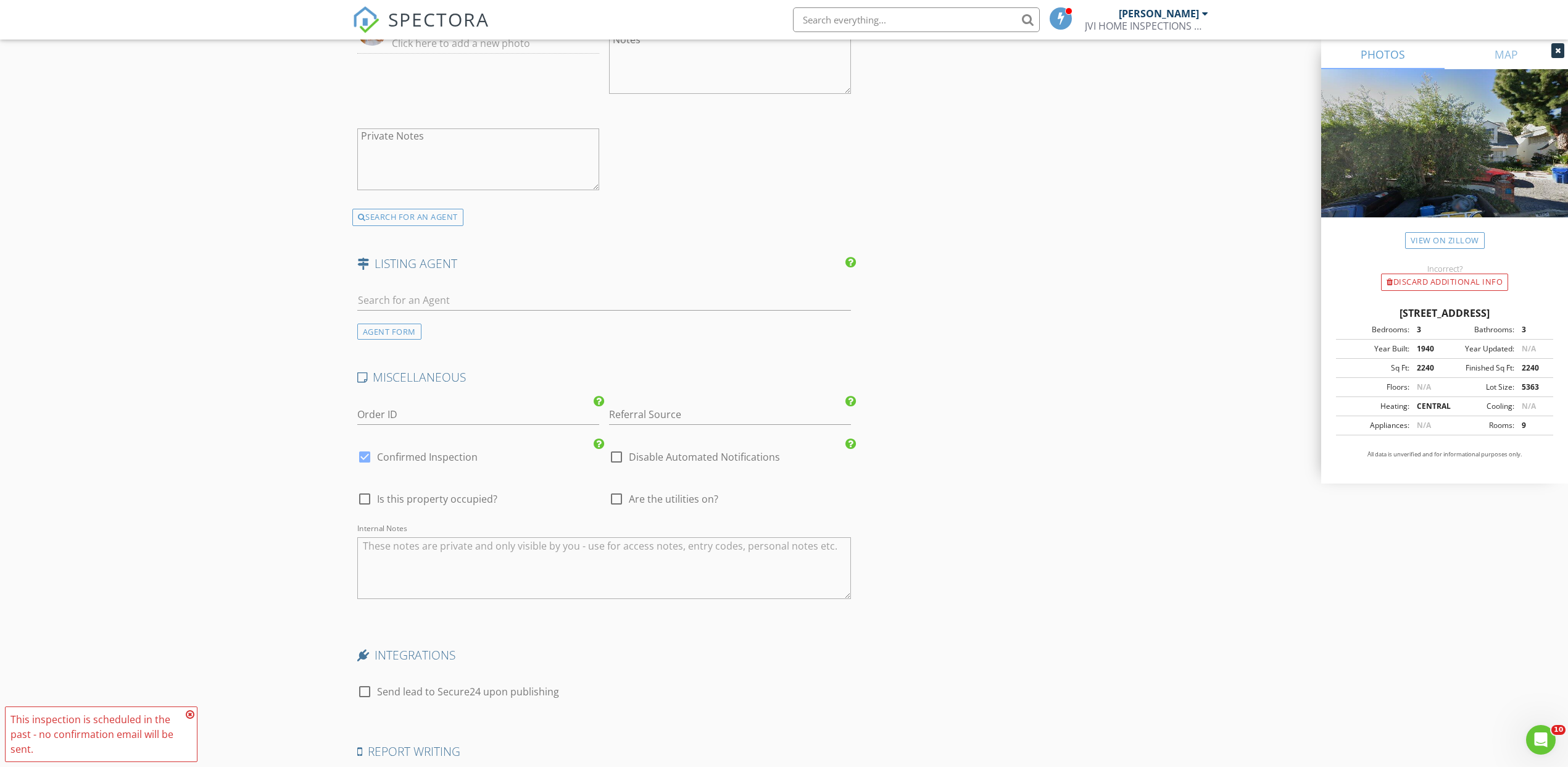
scroll to position [2485, 0]
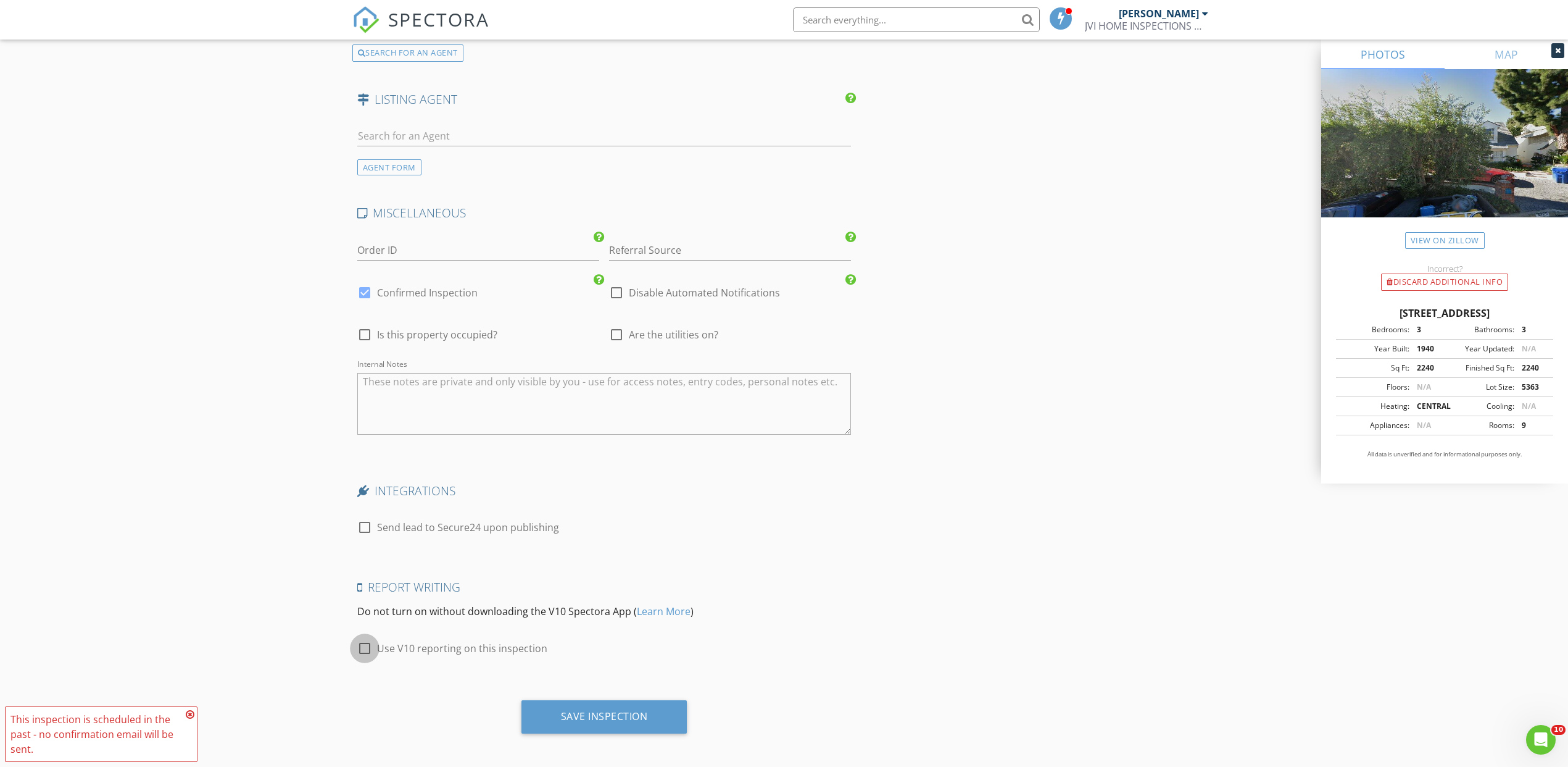
click at [365, 642] on div at bounding box center [365, 648] width 21 height 21
checkbox input "true"
click at [602, 710] on div "Save Inspection" at bounding box center [605, 716] width 87 height 13
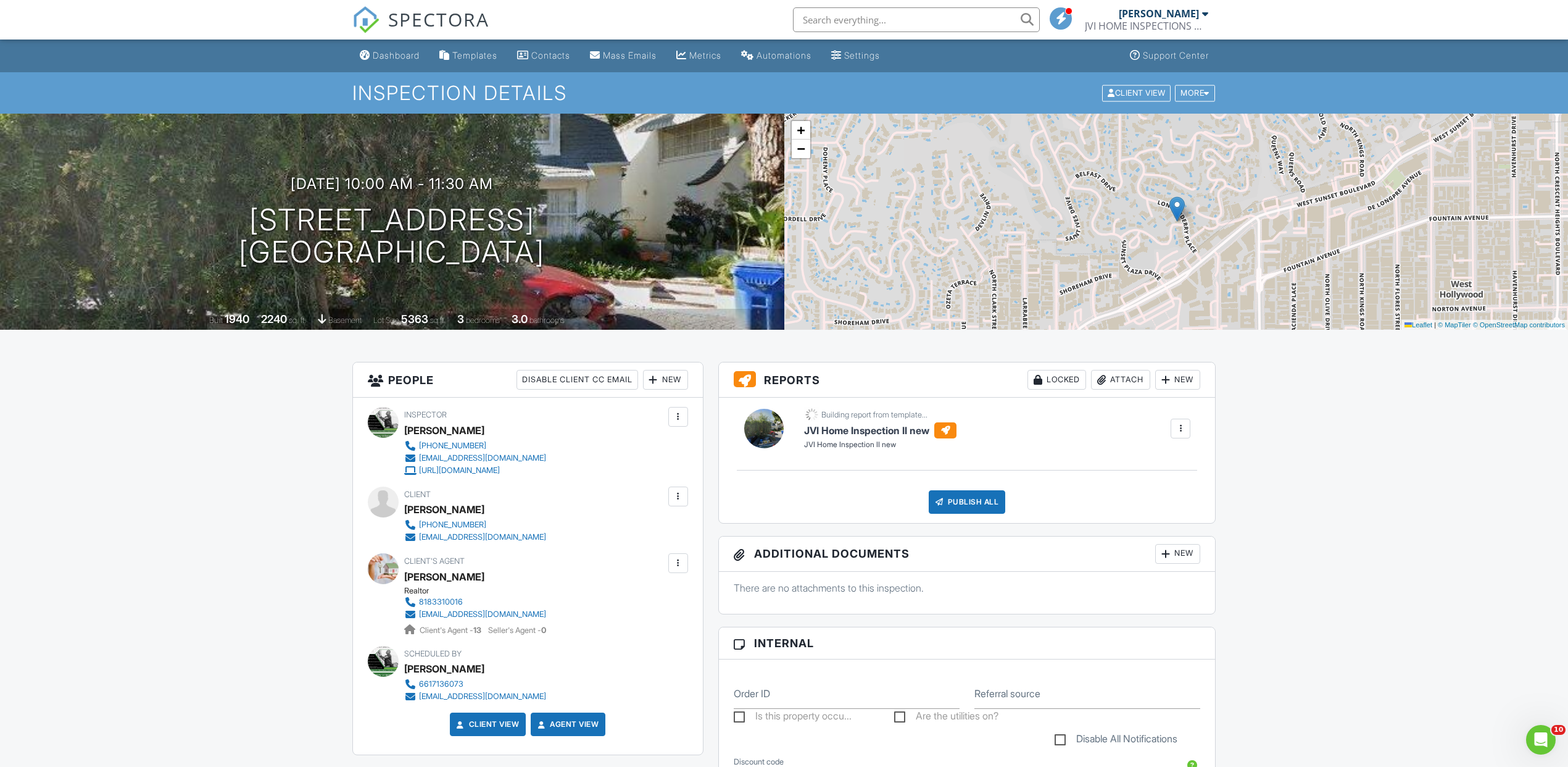
click at [683, 487] on div at bounding box center [678, 496] width 20 height 20
click at [575, 534] on li "Edit" at bounding box center [612, 534] width 138 height 31
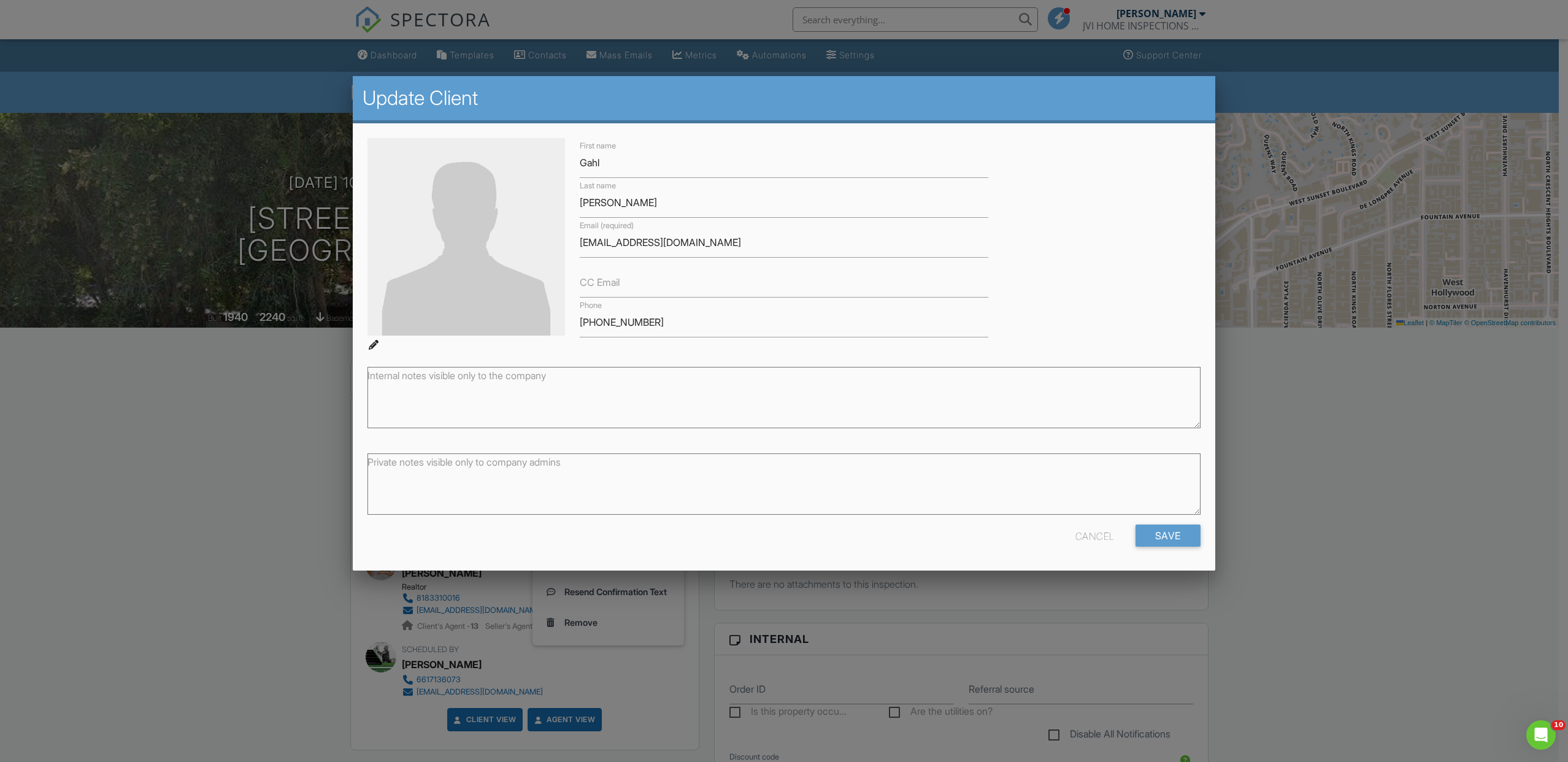
click at [376, 324] on img at bounding box center [466, 236] width 197 height 197
type input "C:\fakepath\Customer.PNG"
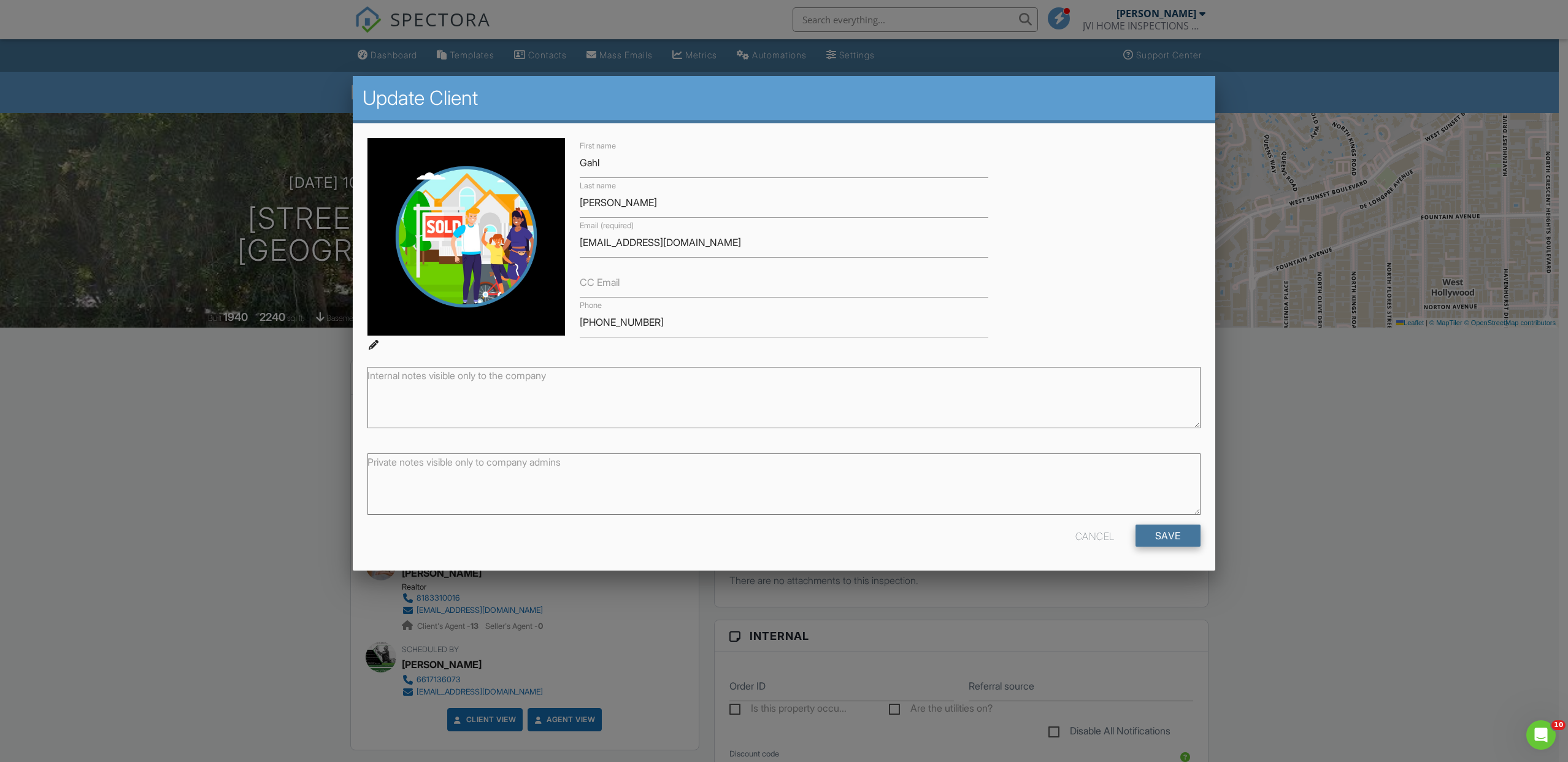
click at [1156, 534] on input "Save" at bounding box center [1168, 536] width 65 height 22
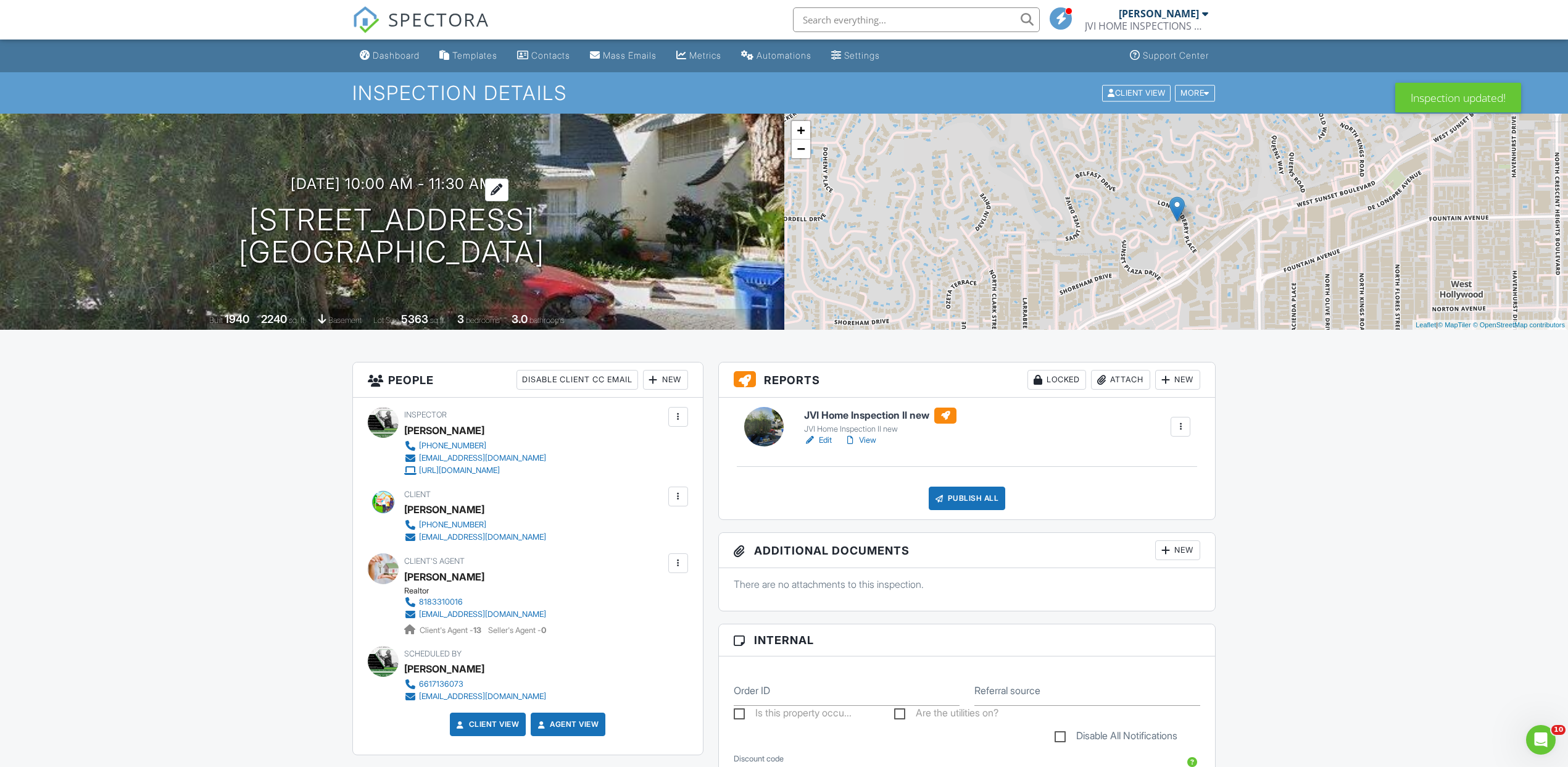
click at [489, 186] on h3 "[DATE] 10:00 am - 11:30 am" at bounding box center [392, 183] width 202 height 17
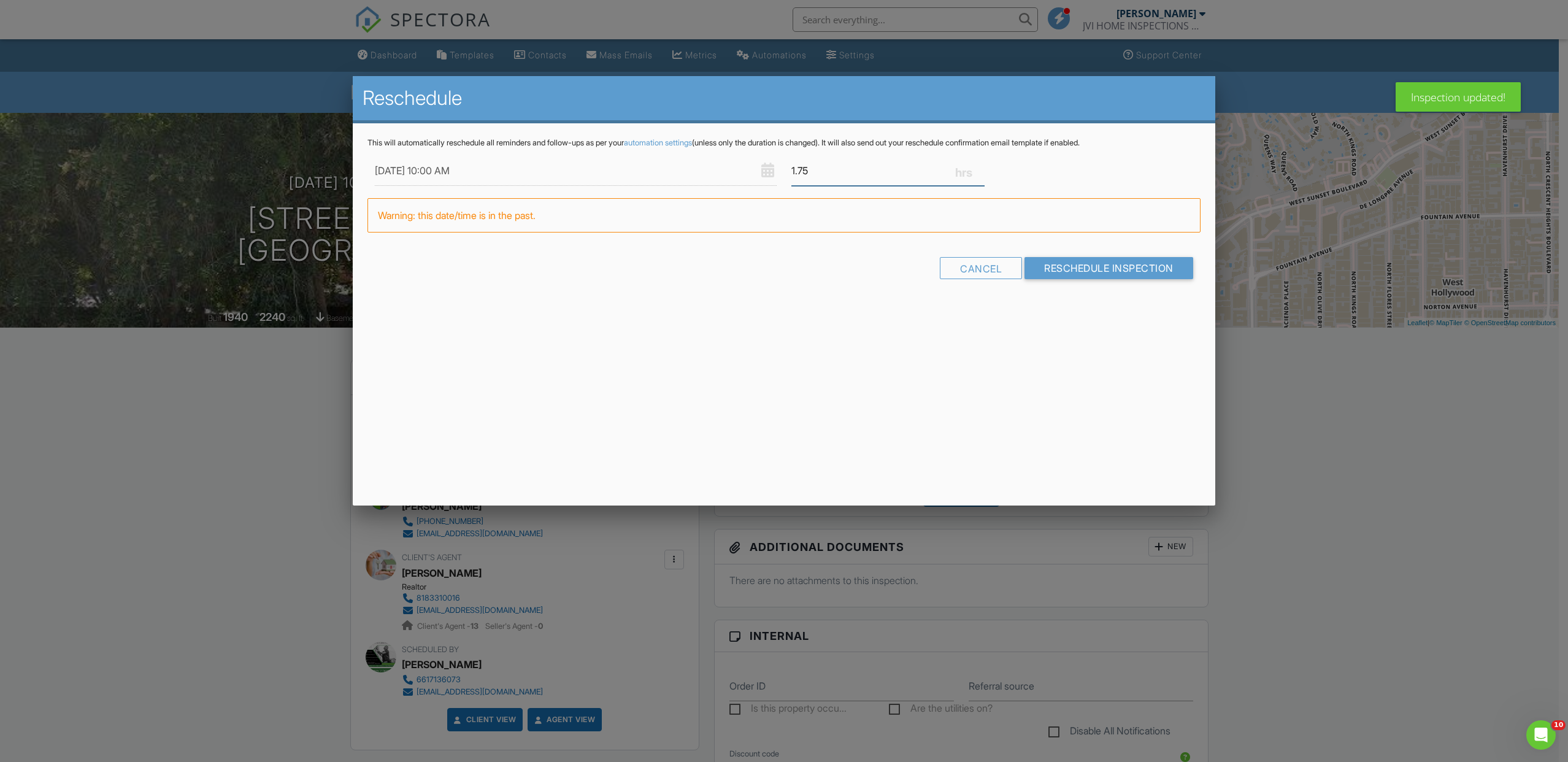
click at [982, 166] on input "1.75" at bounding box center [887, 171] width 193 height 30
click at [979, 168] on input "2" at bounding box center [887, 171] width 193 height 30
click at [979, 168] on input "2.25" at bounding box center [887, 171] width 193 height 30
click at [979, 168] on input "2.5" at bounding box center [887, 171] width 193 height 30
click at [979, 168] on input "2.75" at bounding box center [887, 171] width 193 height 30
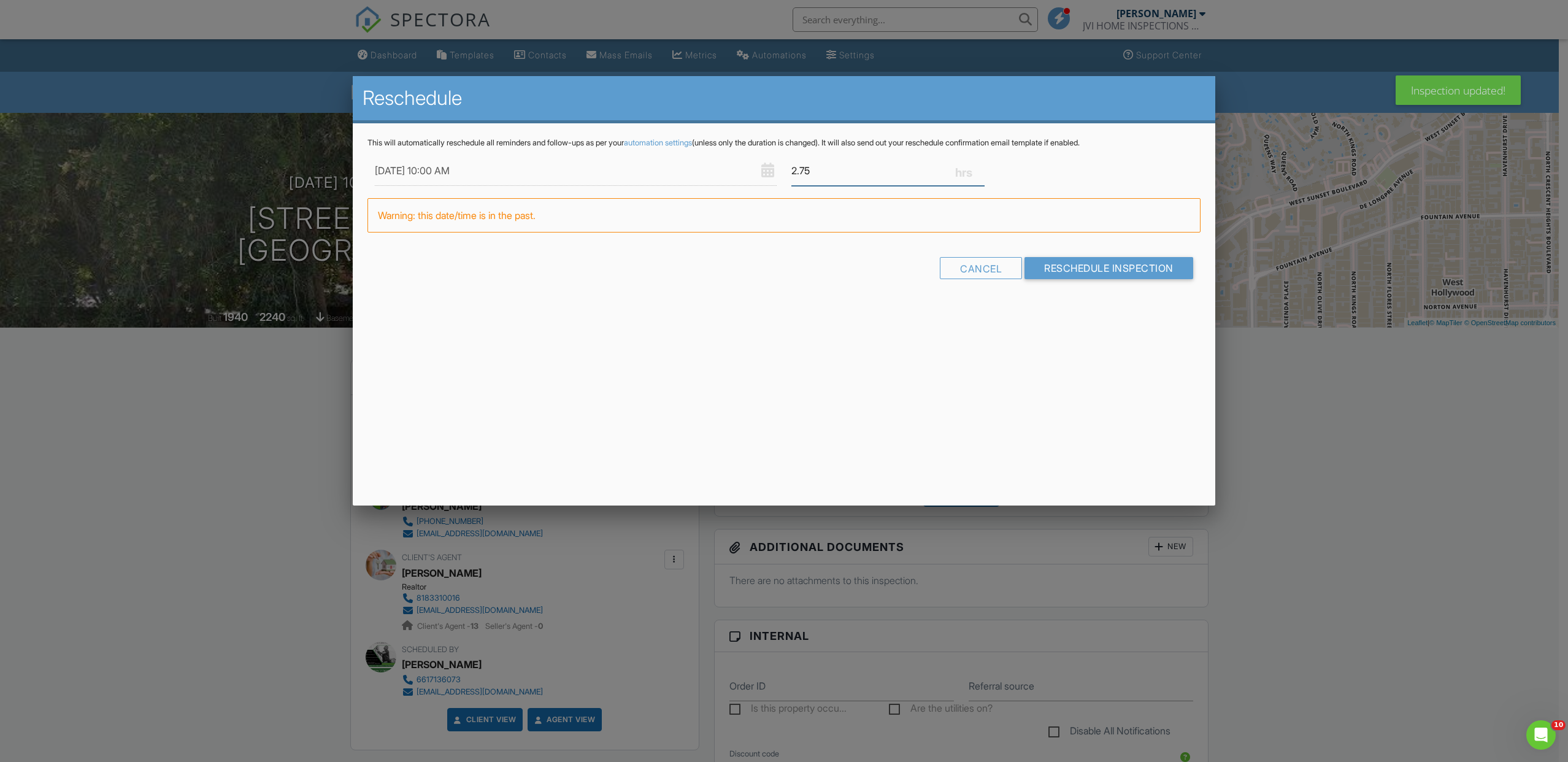
type input "3"
click at [979, 168] on input "3" at bounding box center [887, 171] width 193 height 30
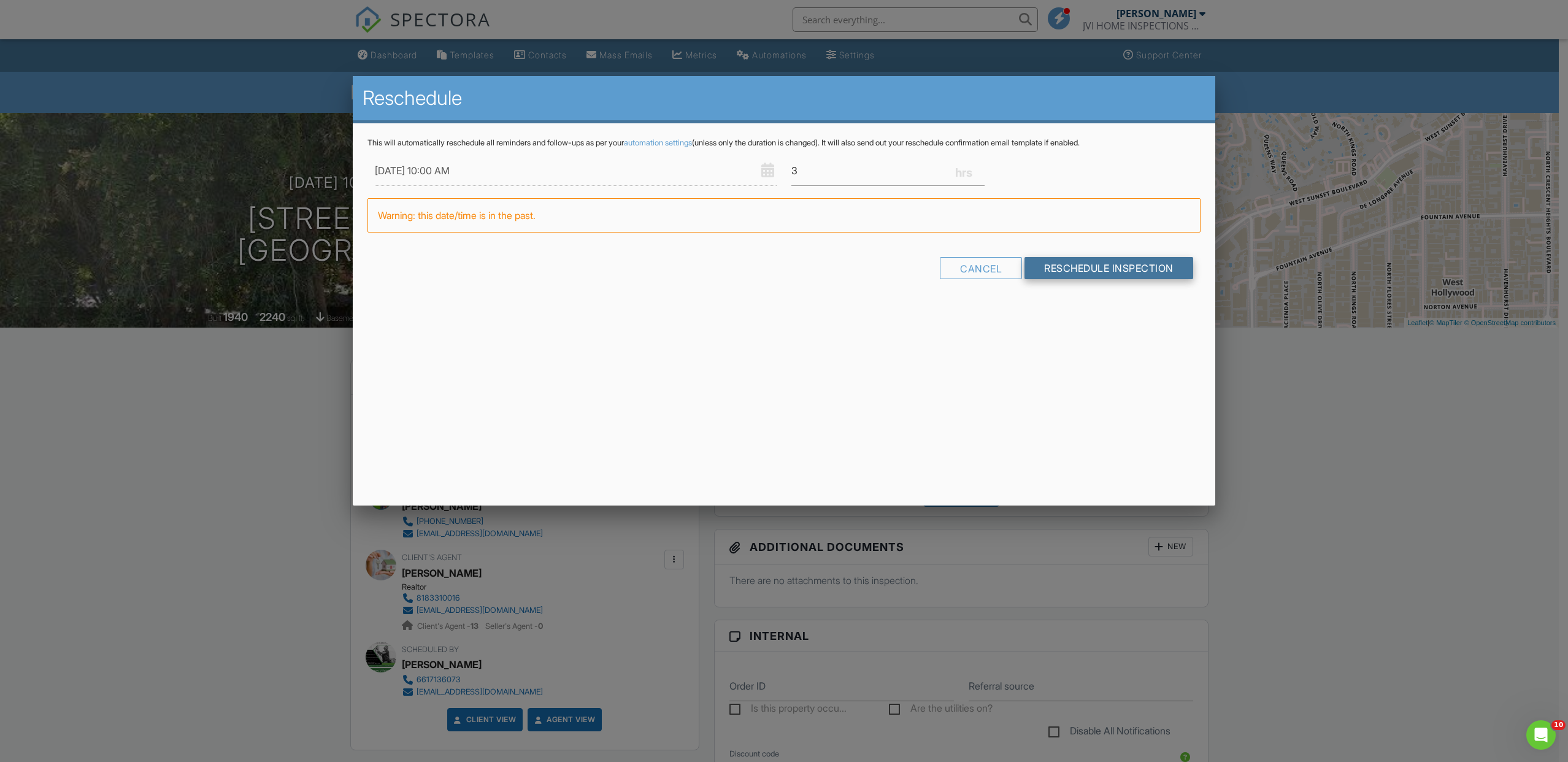
click at [1081, 273] on input "Reschedule Inspection" at bounding box center [1109, 268] width 169 height 22
